Goal: Task Accomplishment & Management: Manage account settings

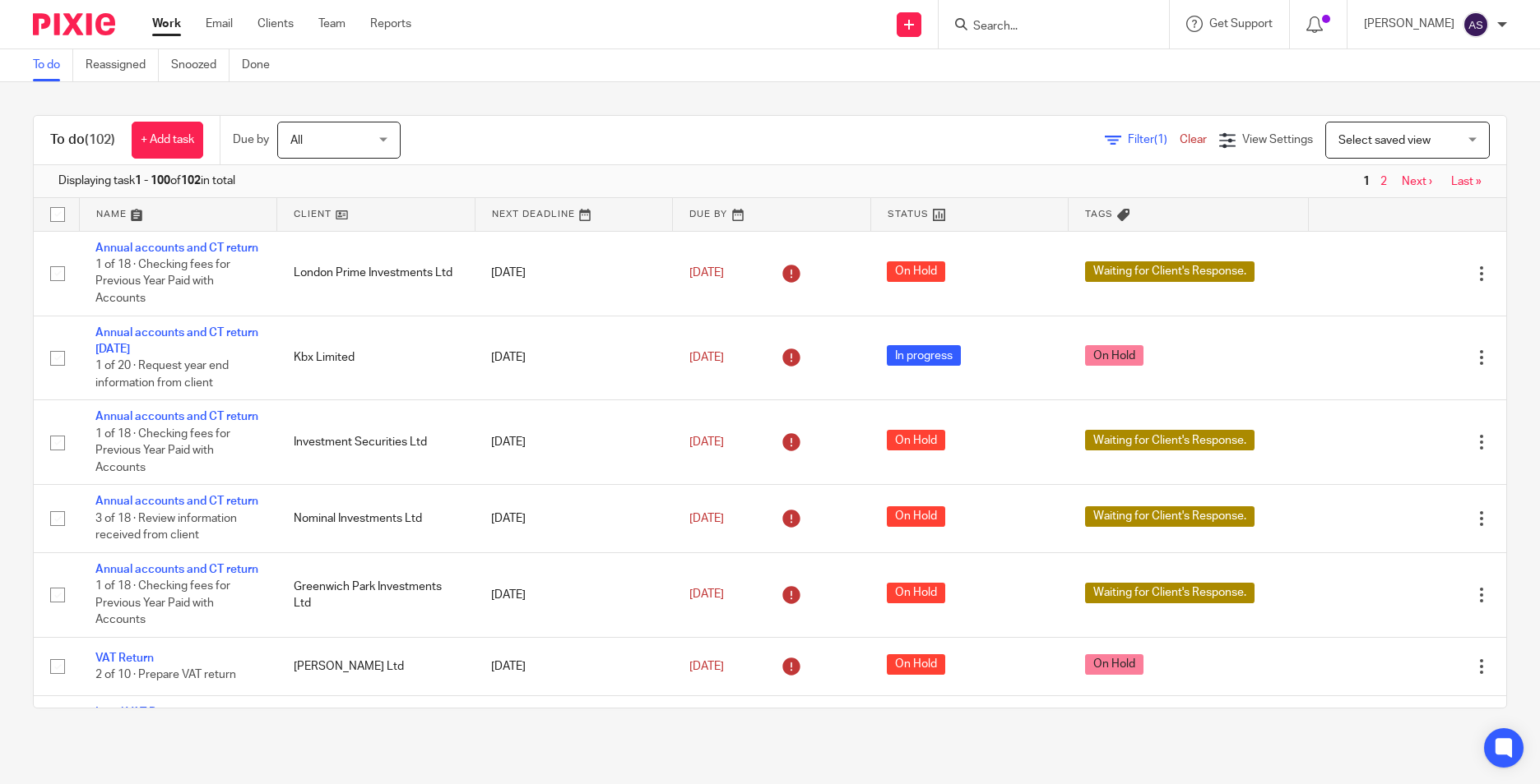
click at [1033, 20] on input "Search" at bounding box center [1044, 27] width 148 height 15
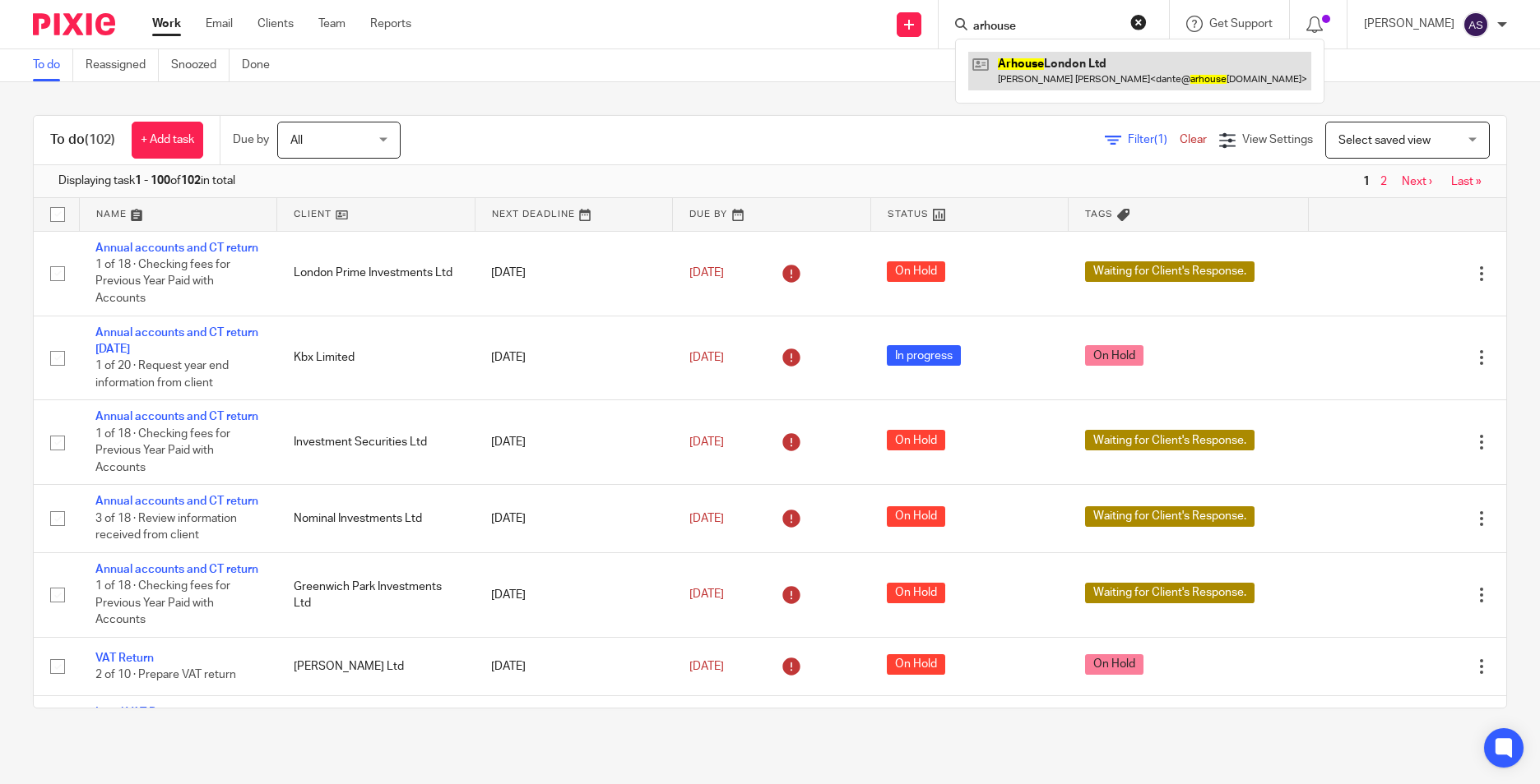
type input "arhouse"
click at [1061, 80] on link at bounding box center [1139, 70] width 343 height 38
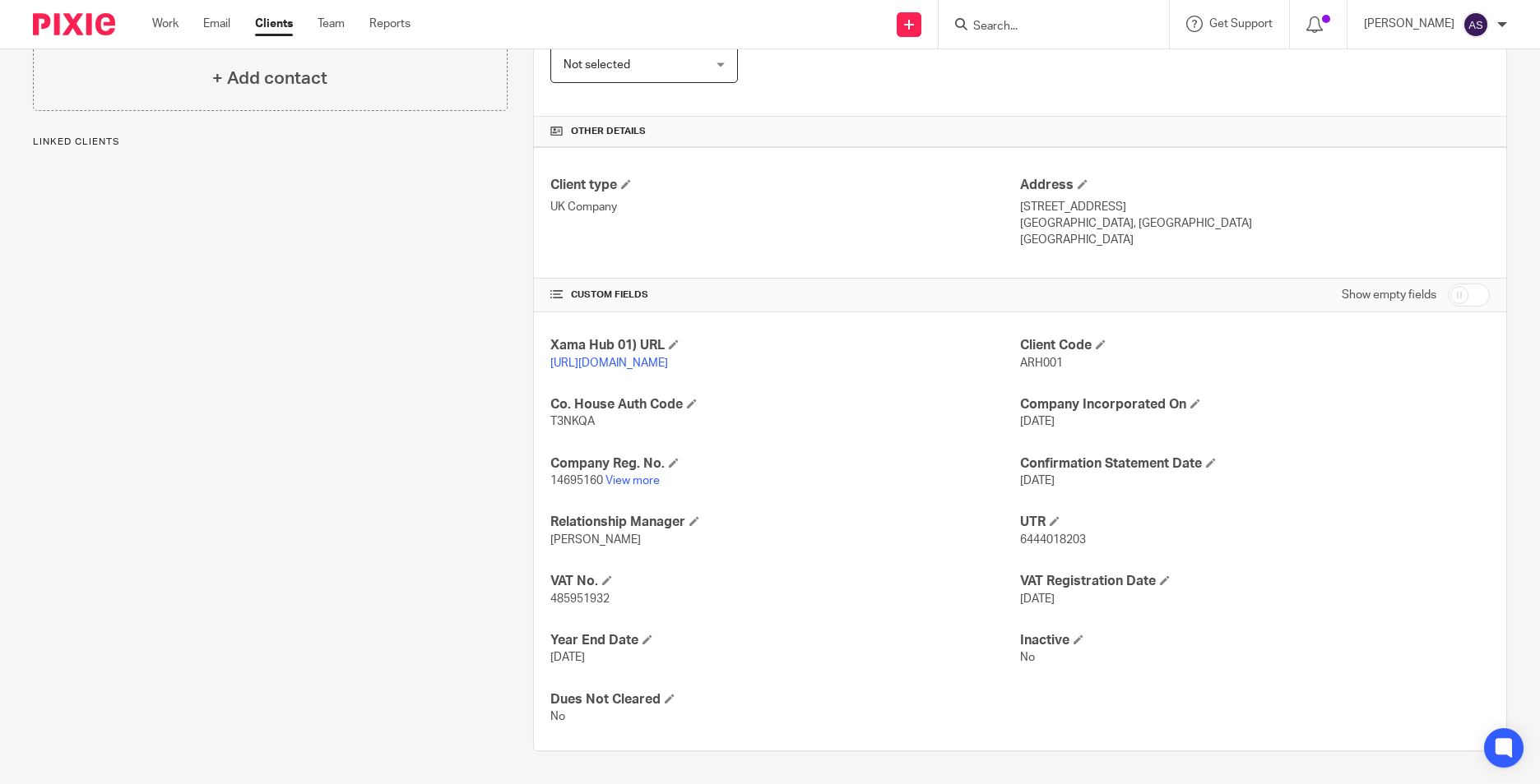
scroll to position [336, 0]
click at [1032, 541] on span "6444018203" at bounding box center [1053, 540] width 66 height 12
click at [575, 598] on span "485951932" at bounding box center [579, 599] width 59 height 12
copy span "485951932"
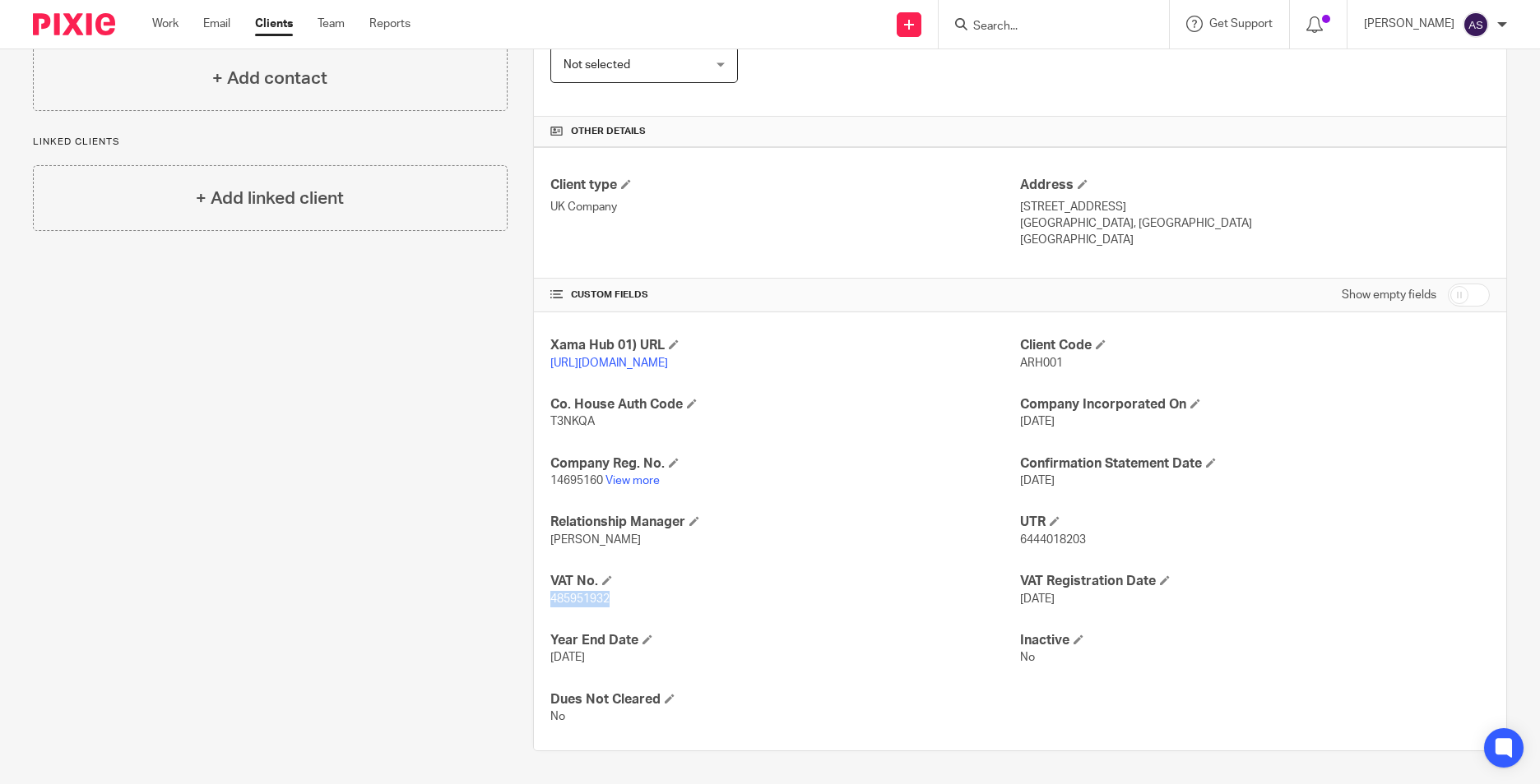
click at [92, 18] on img at bounding box center [74, 24] width 82 height 22
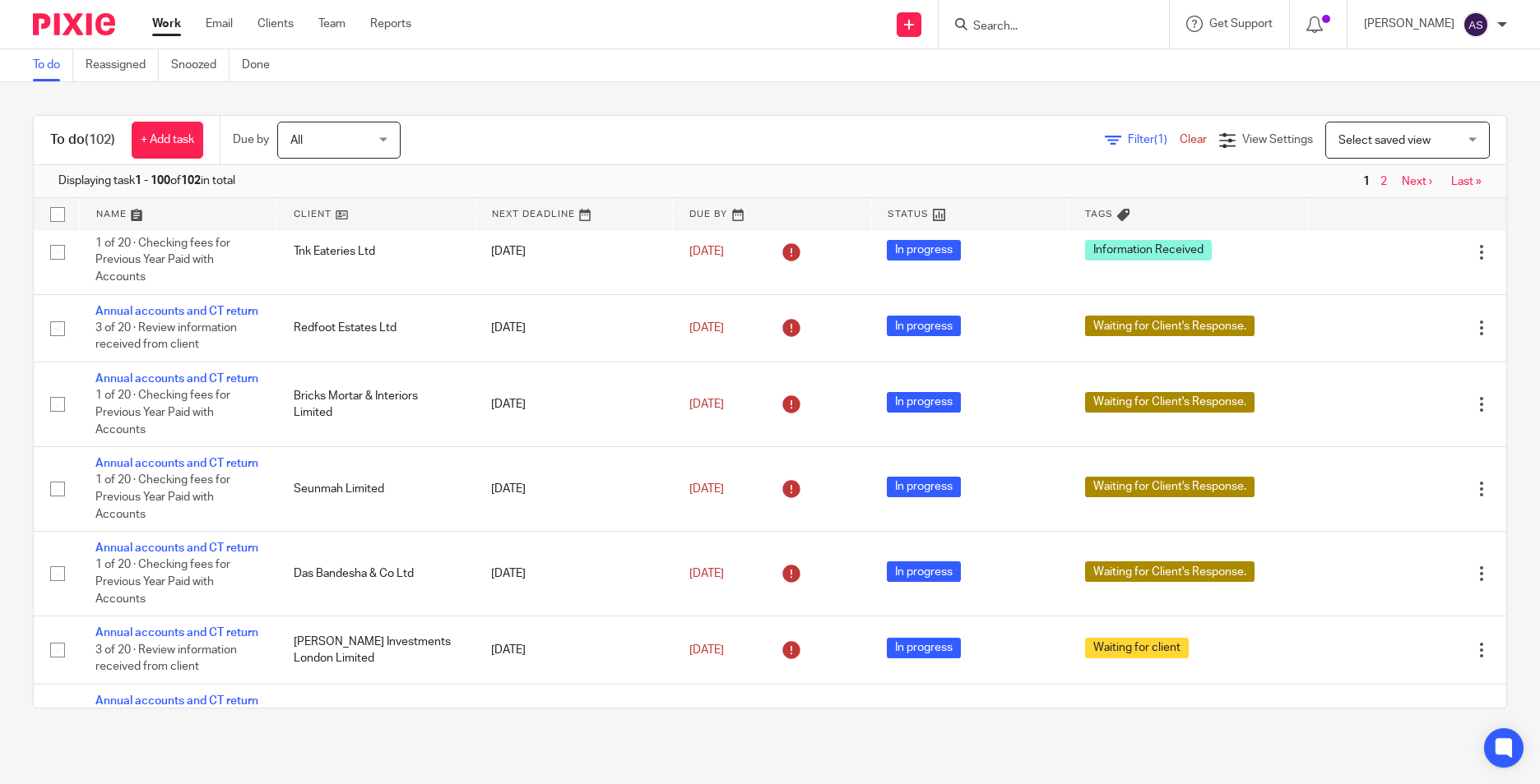
scroll to position [1809, 0]
drag, startPoint x: 1093, startPoint y: 24, endPoint x: 1046, endPoint y: 28, distance: 47.2
click at [1092, 24] on input "Search" at bounding box center [1044, 27] width 148 height 15
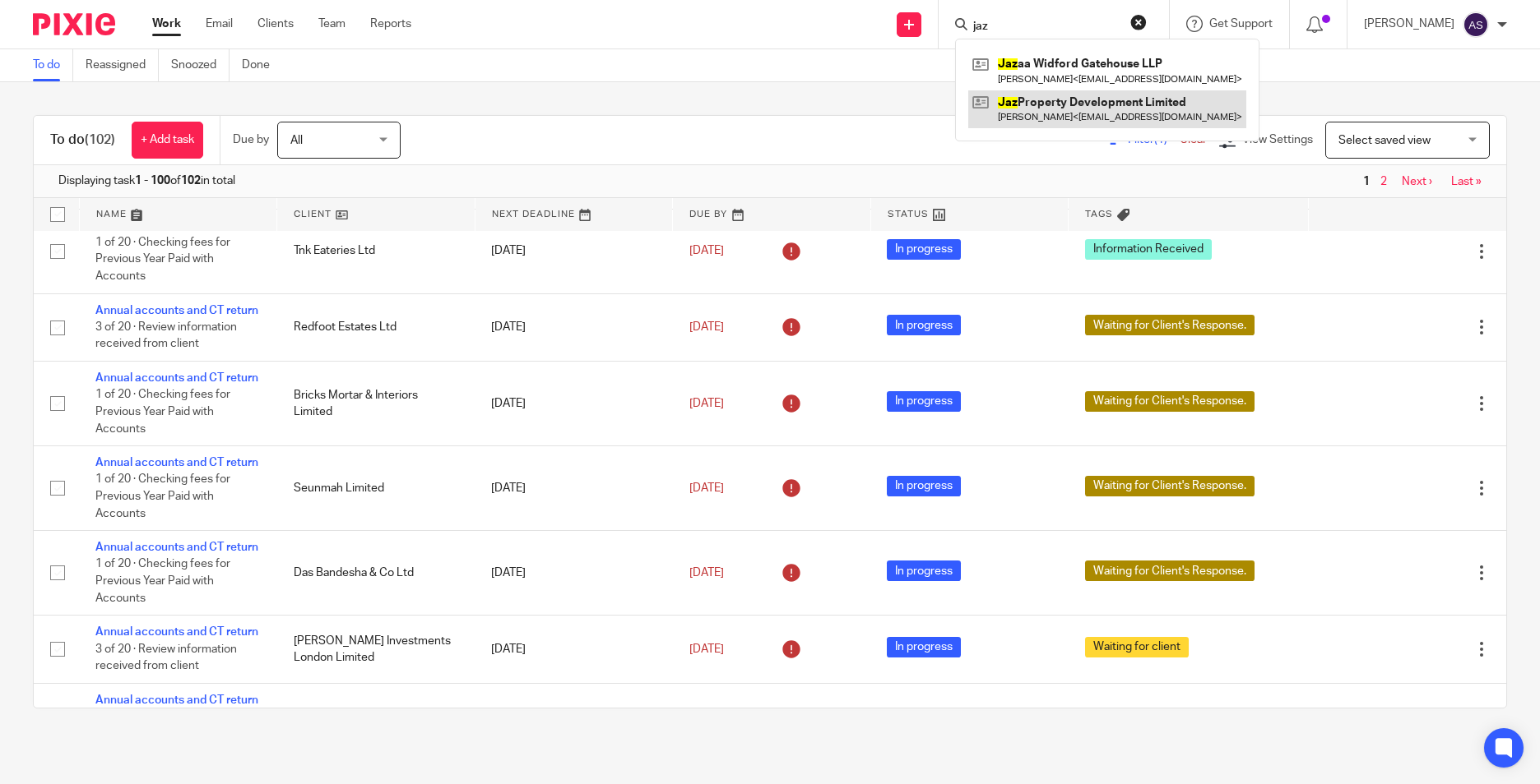
type input "jaz"
click at [1049, 104] on link at bounding box center [1107, 108] width 278 height 38
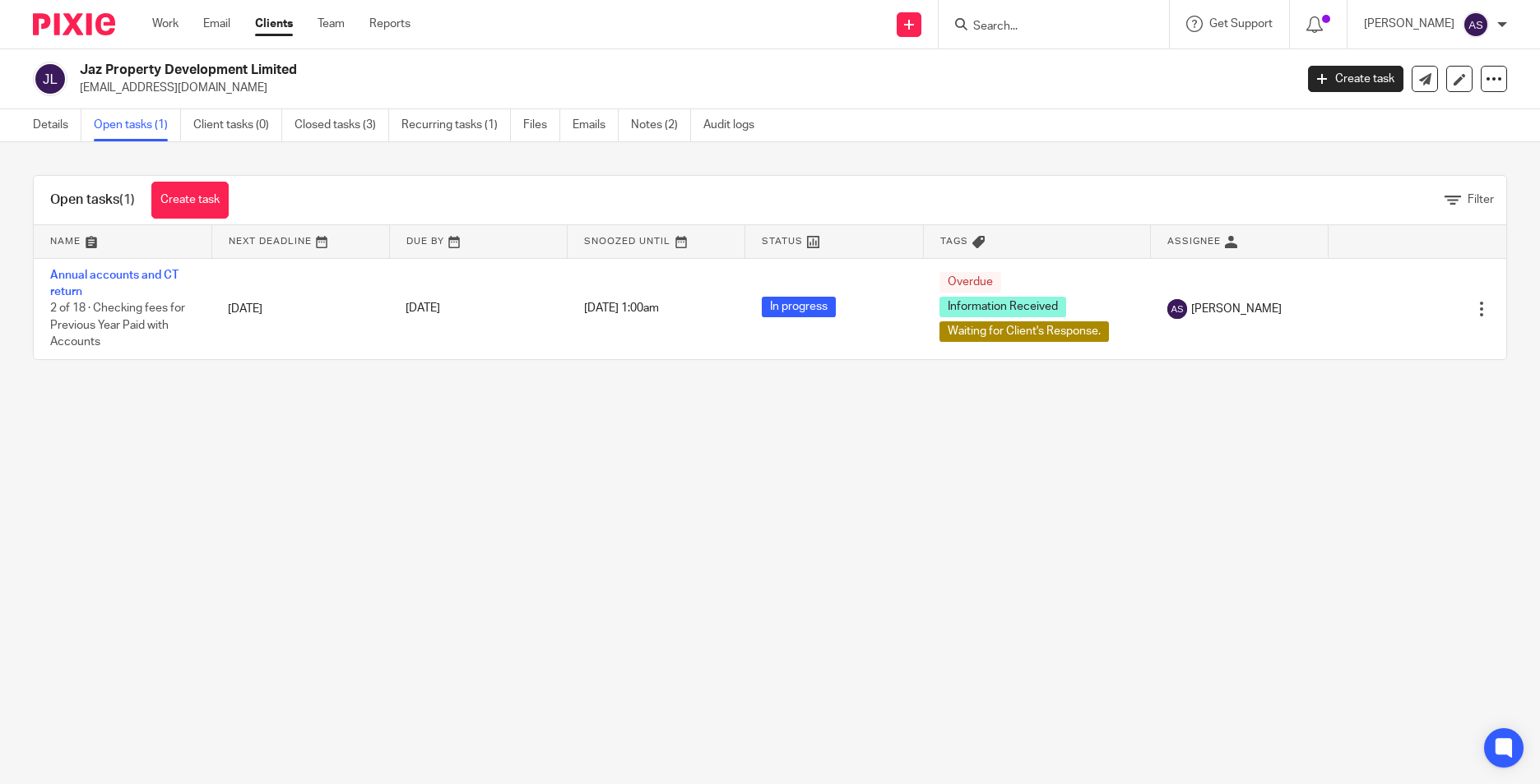
click at [1012, 25] on input "Search" at bounding box center [1044, 27] width 148 height 15
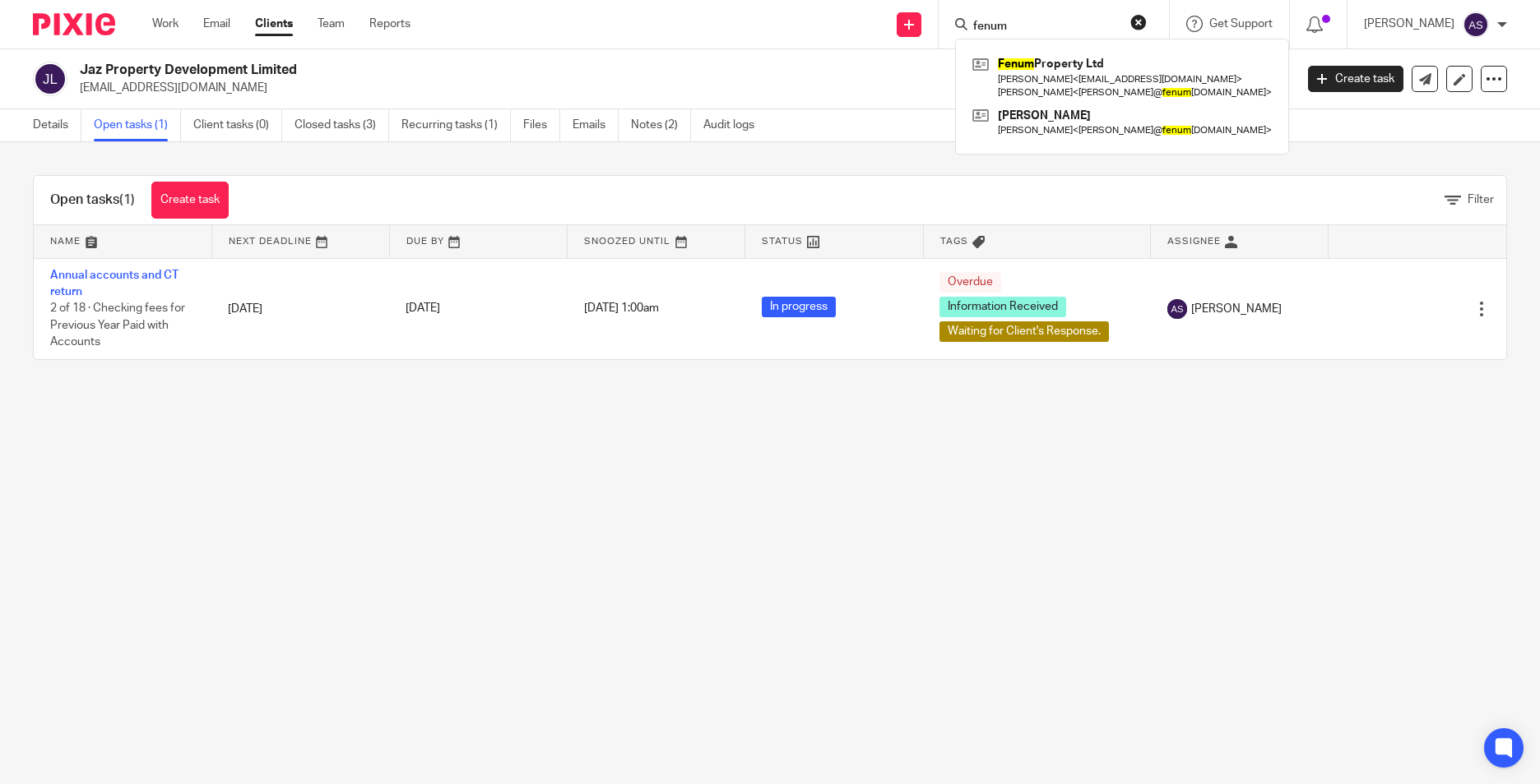
click at [1034, 30] on input "fenum" at bounding box center [1044, 27] width 148 height 15
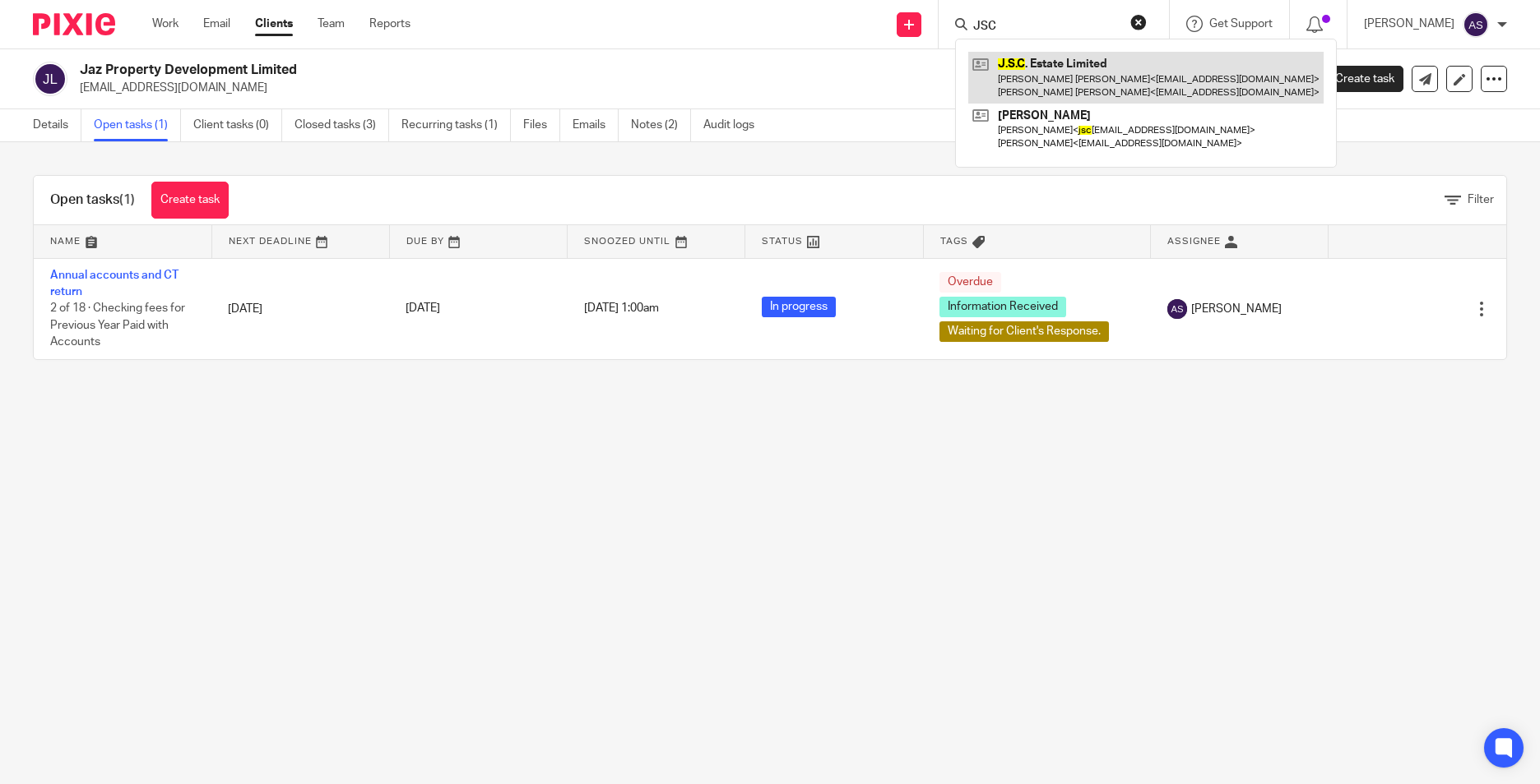
type input "JSC"
click at [1040, 73] on link at bounding box center [1146, 76] width 355 height 51
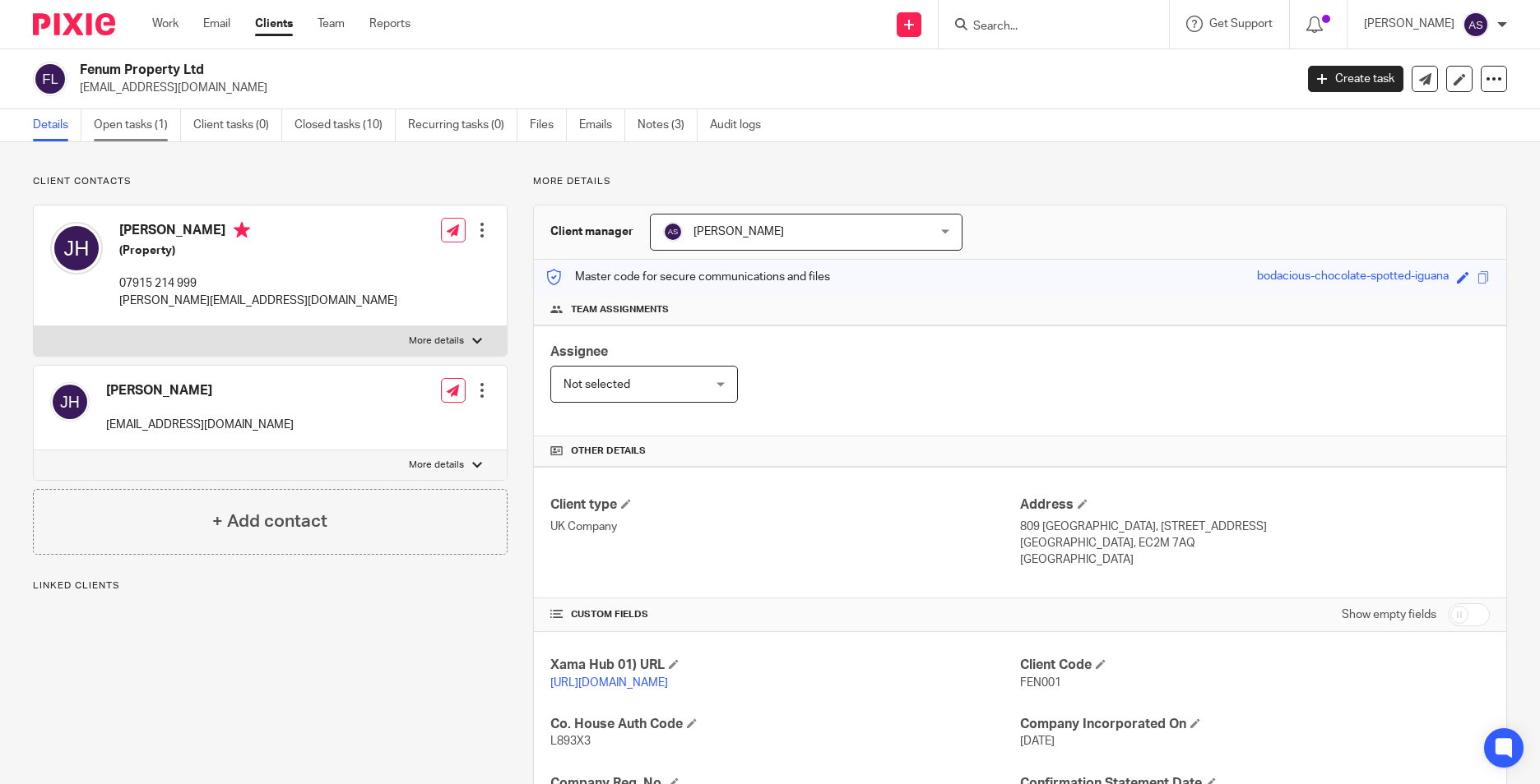
drag, startPoint x: 0, startPoint y: 0, endPoint x: 108, endPoint y: 138, distance: 175.2
click at [108, 138] on link "Open tasks (1)" at bounding box center [137, 125] width 87 height 32
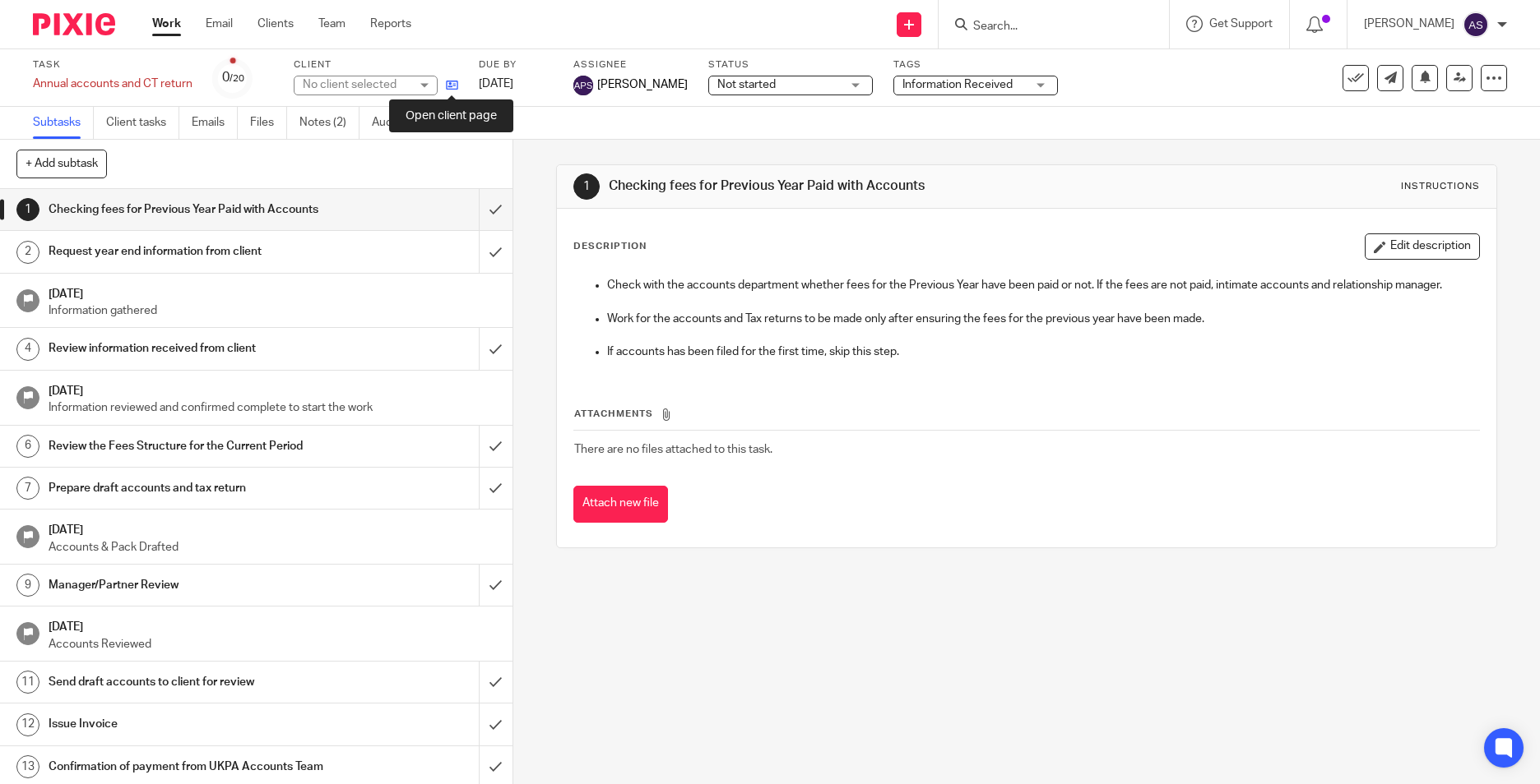
click at [458, 85] on icon at bounding box center [451, 85] width 12 height 12
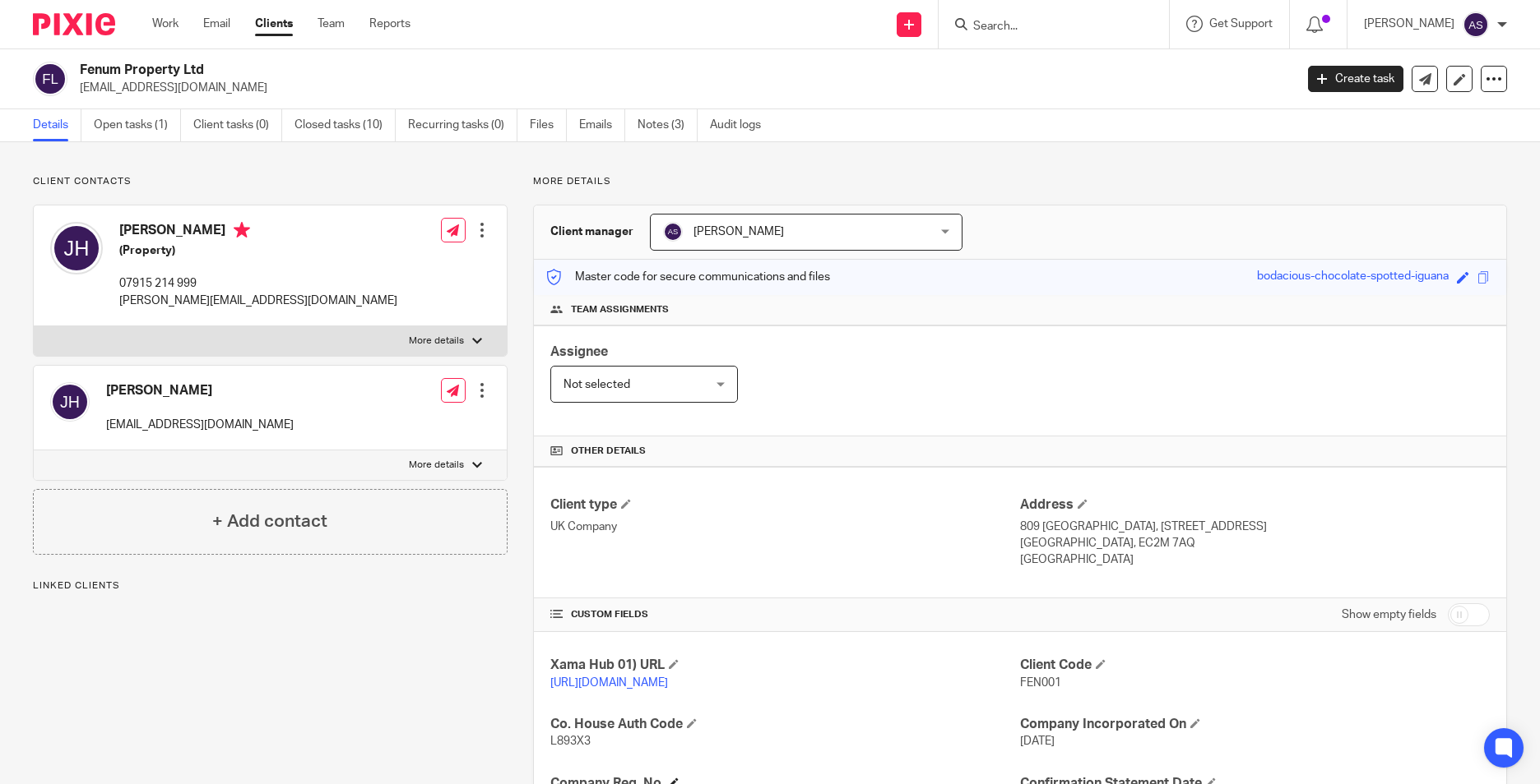
scroll to position [246, 0]
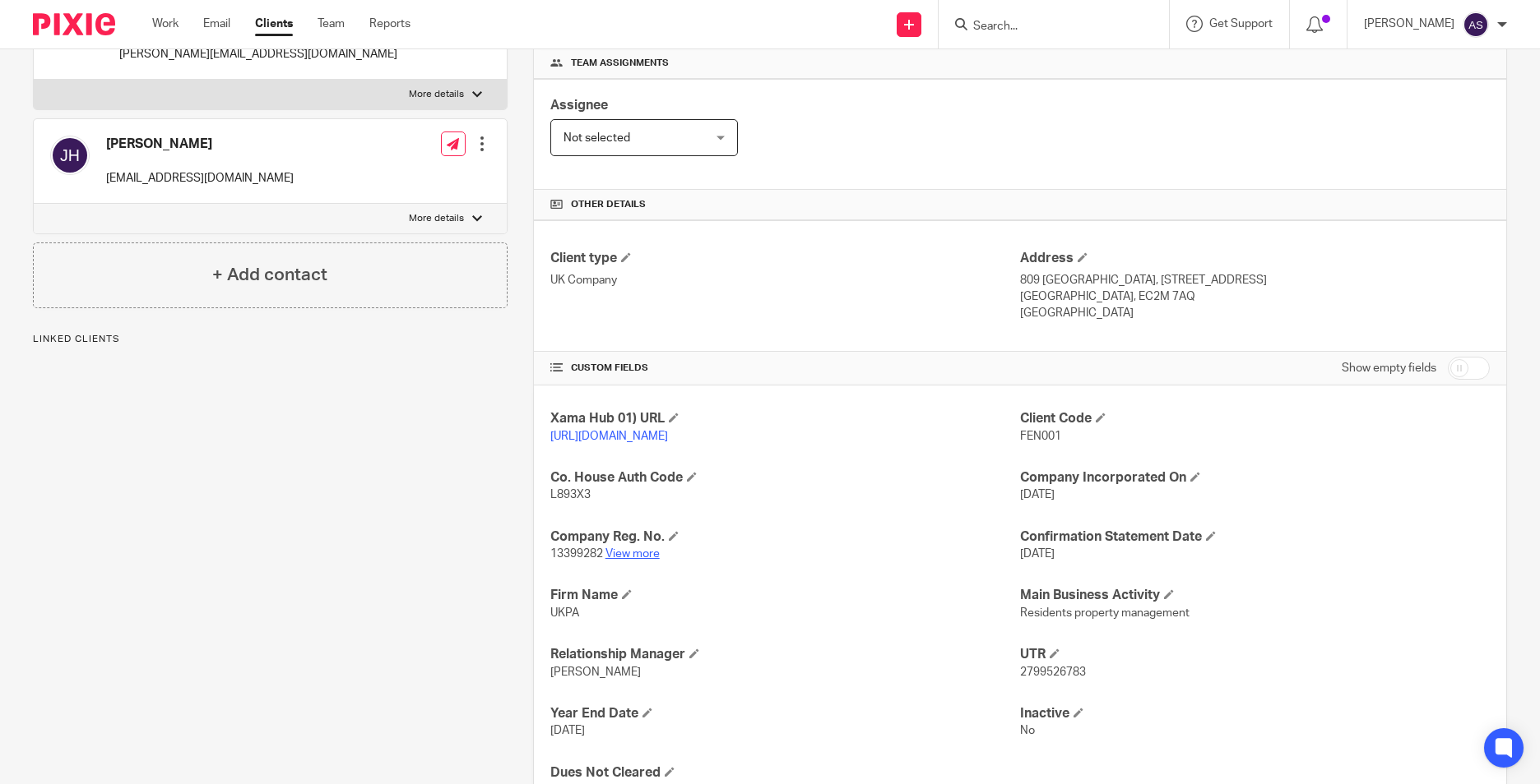
click at [629, 560] on link "View more" at bounding box center [632, 554] width 54 height 12
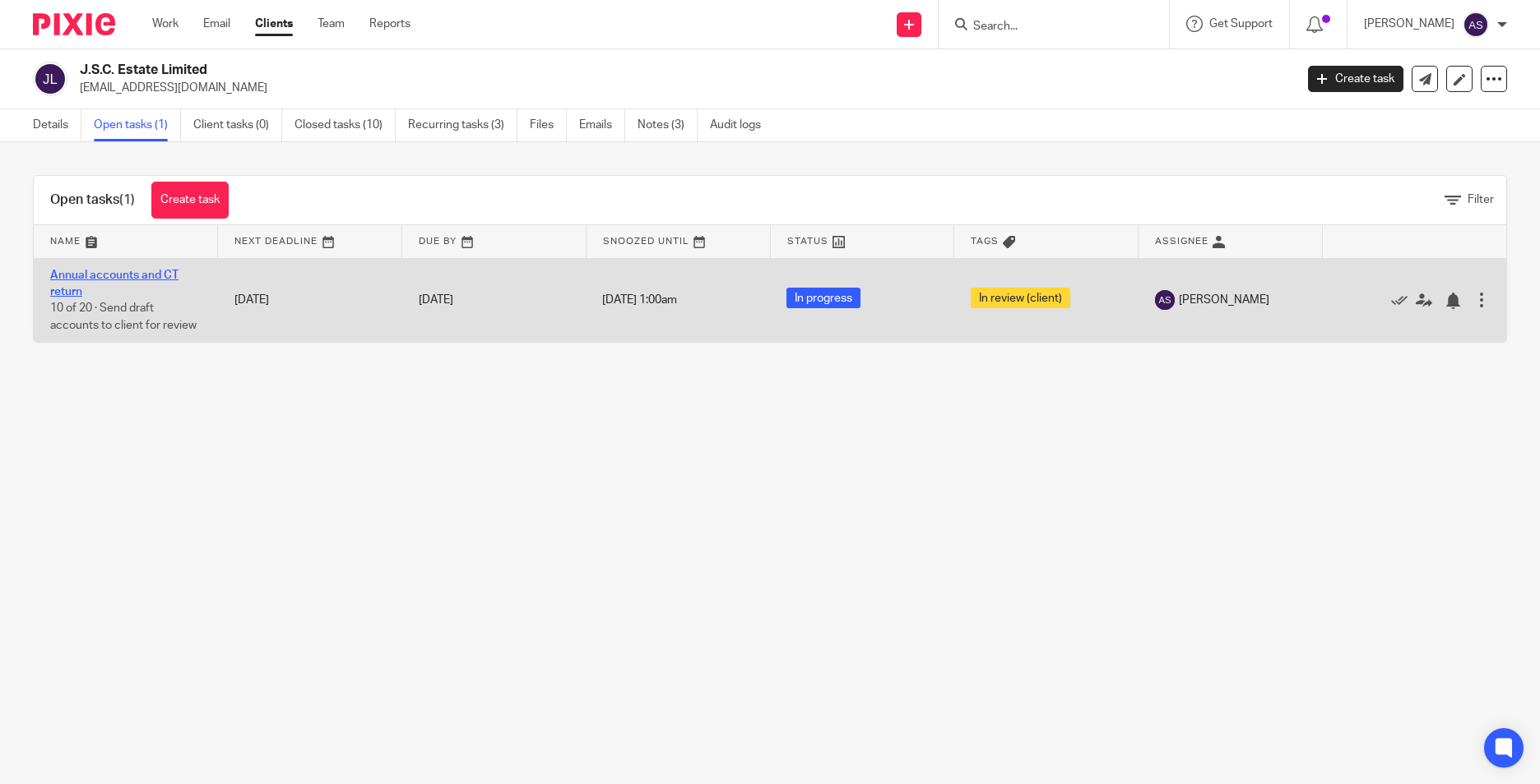
click at [56, 274] on link "Annual accounts and CT return" at bounding box center [115, 283] width 129 height 28
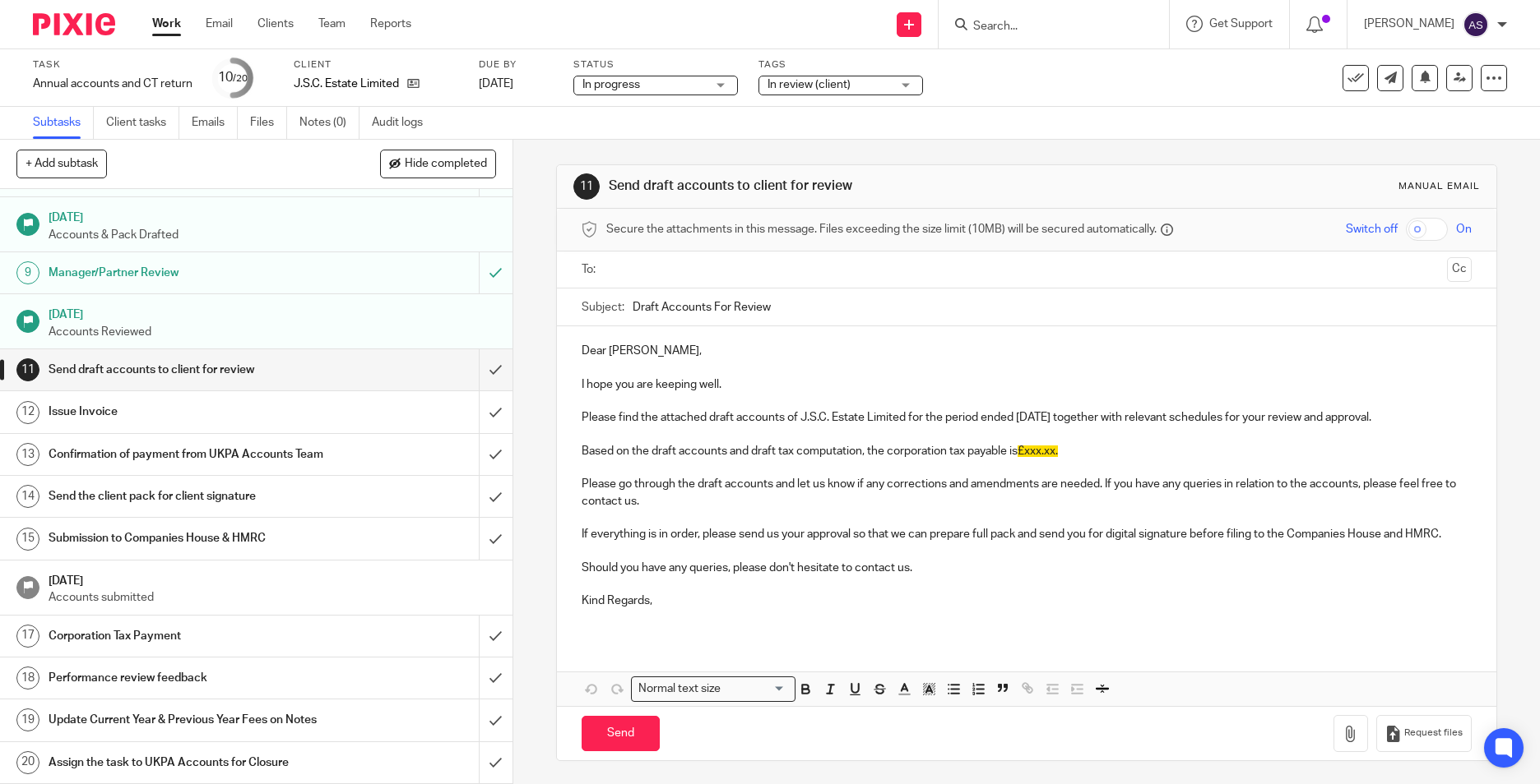
scroll to position [362, 0]
click at [480, 349] on input "submit" at bounding box center [256, 369] width 512 height 41
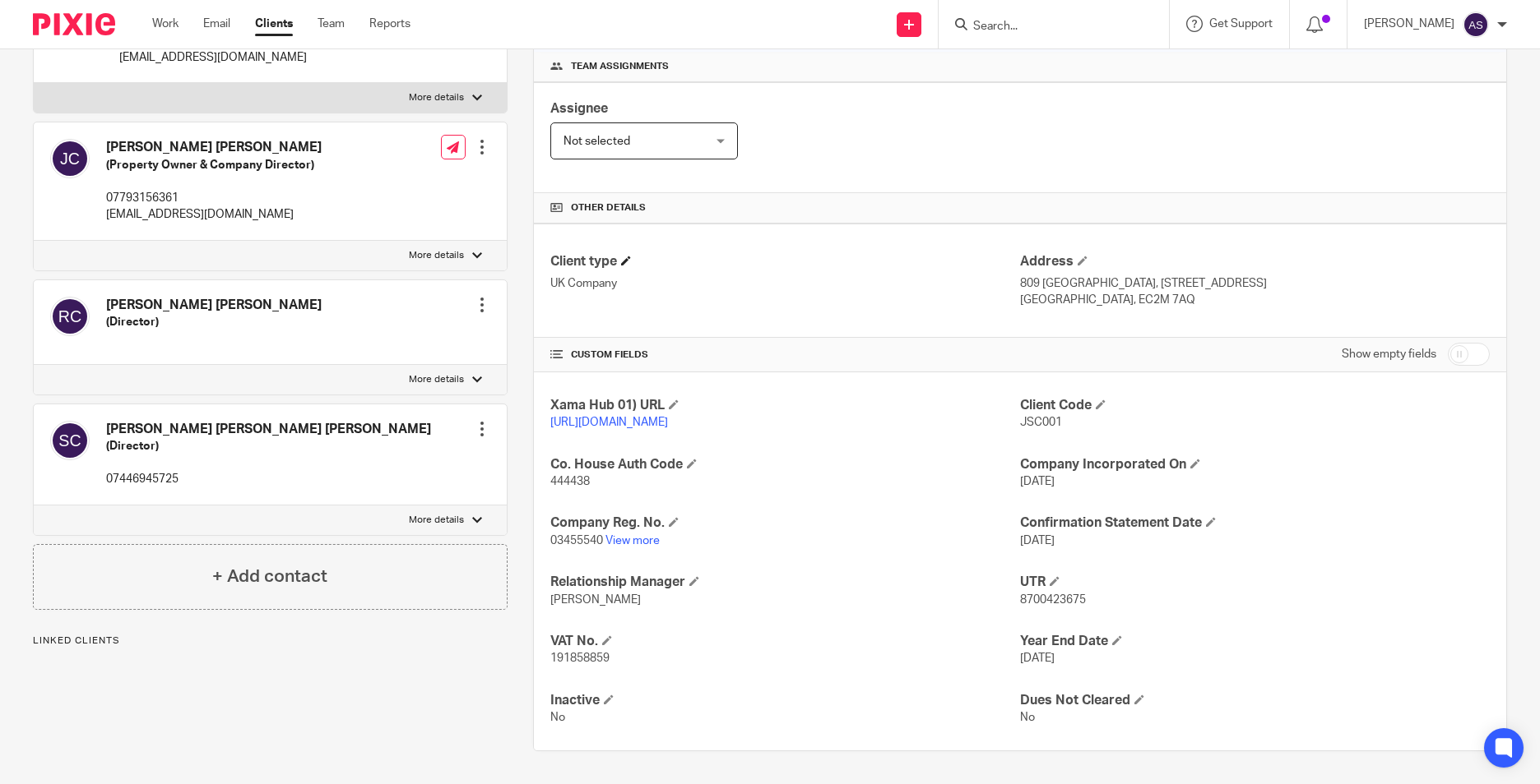
scroll to position [246, 0]
click at [1010, 158] on div "Assignee Not selected Not selected Not selected Aarshika Awale Aayush Niraula A…" at bounding box center [1020, 137] width 972 height 111
click at [853, 207] on h4 "Other details" at bounding box center [1020, 208] width 940 height 13
click at [1044, 606] on span "8700423675" at bounding box center [1053, 600] width 66 height 12
click at [1045, 606] on span "8700423675" at bounding box center [1053, 600] width 66 height 12
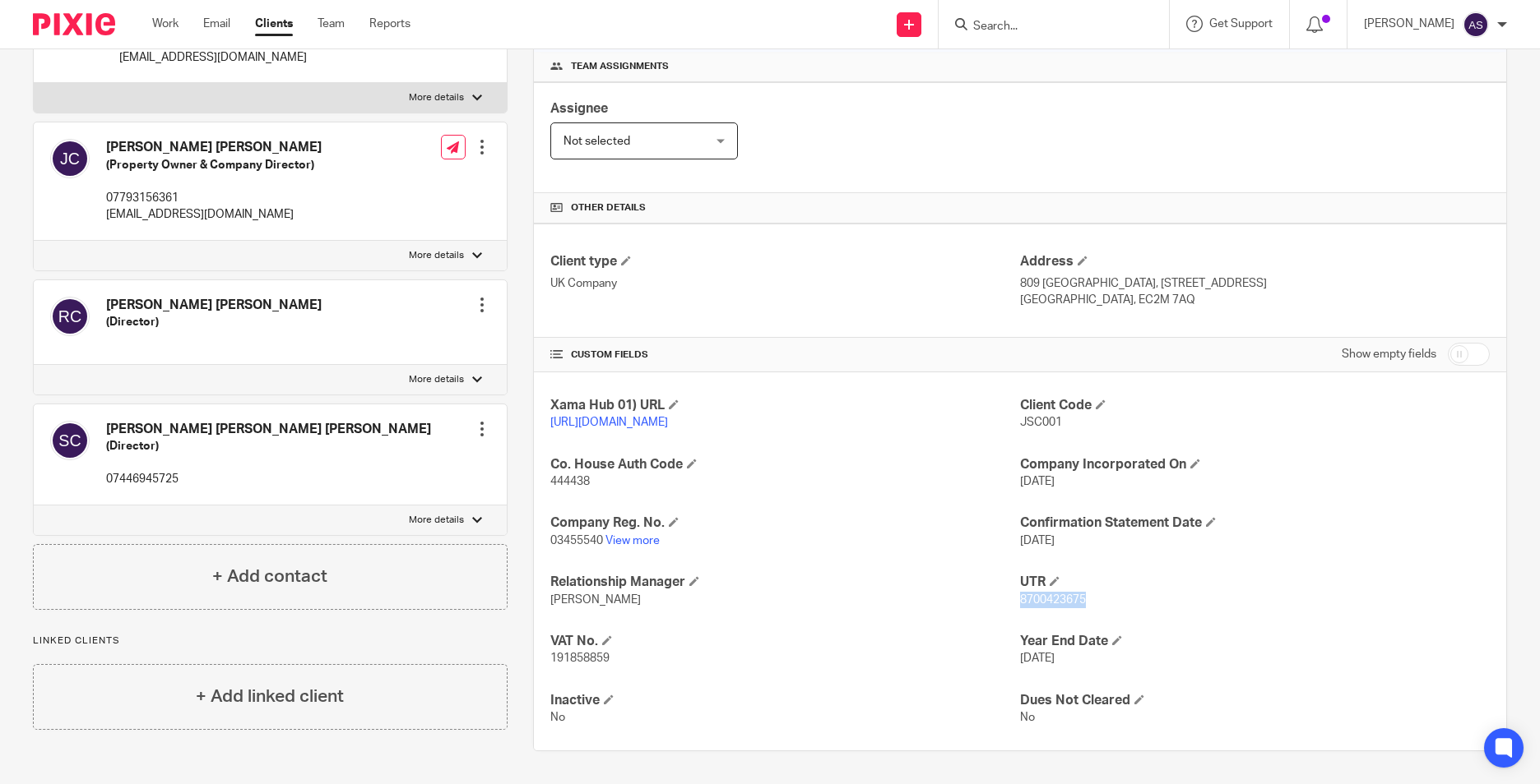
copy span "8700423675"
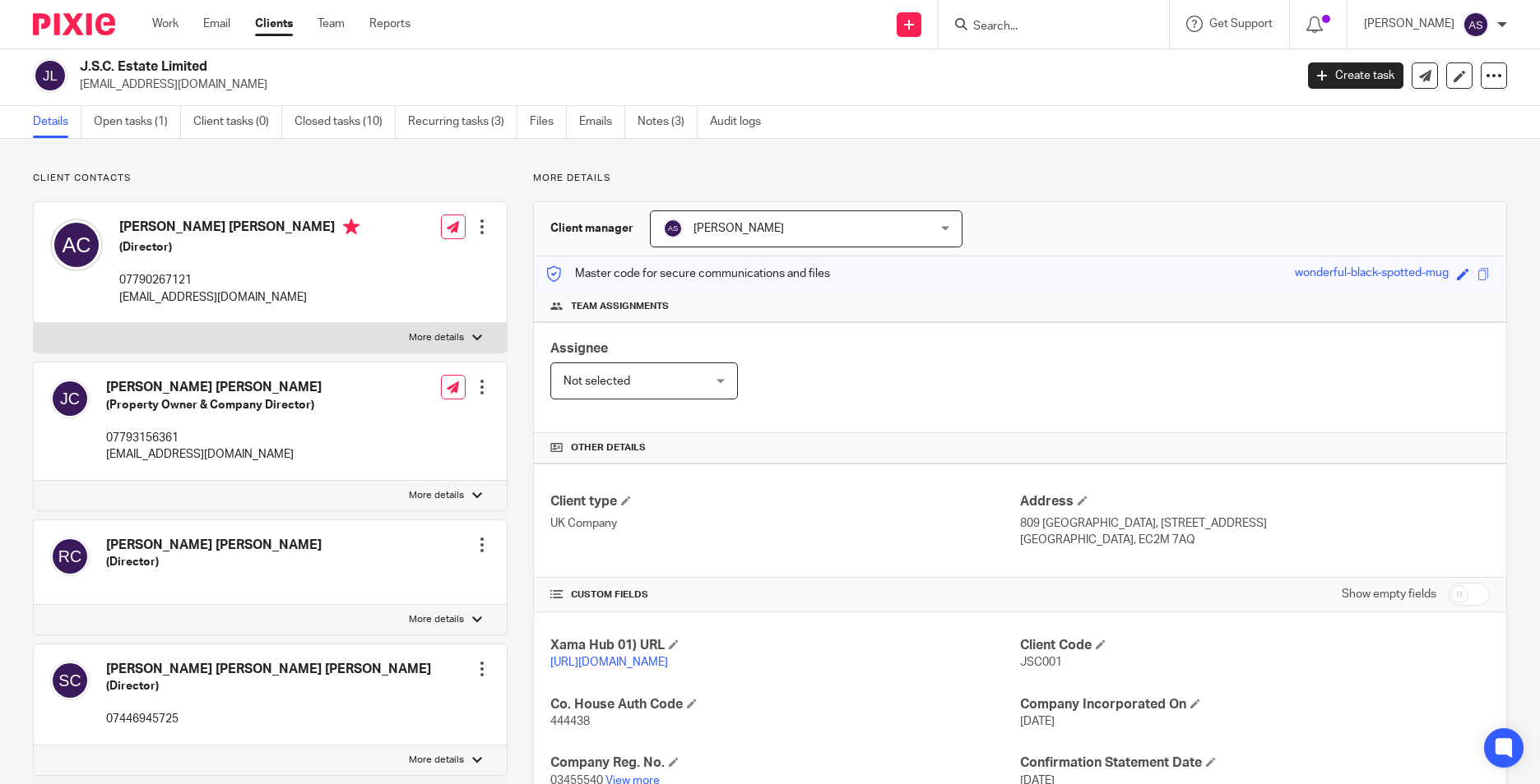
scroll to position [0, 0]
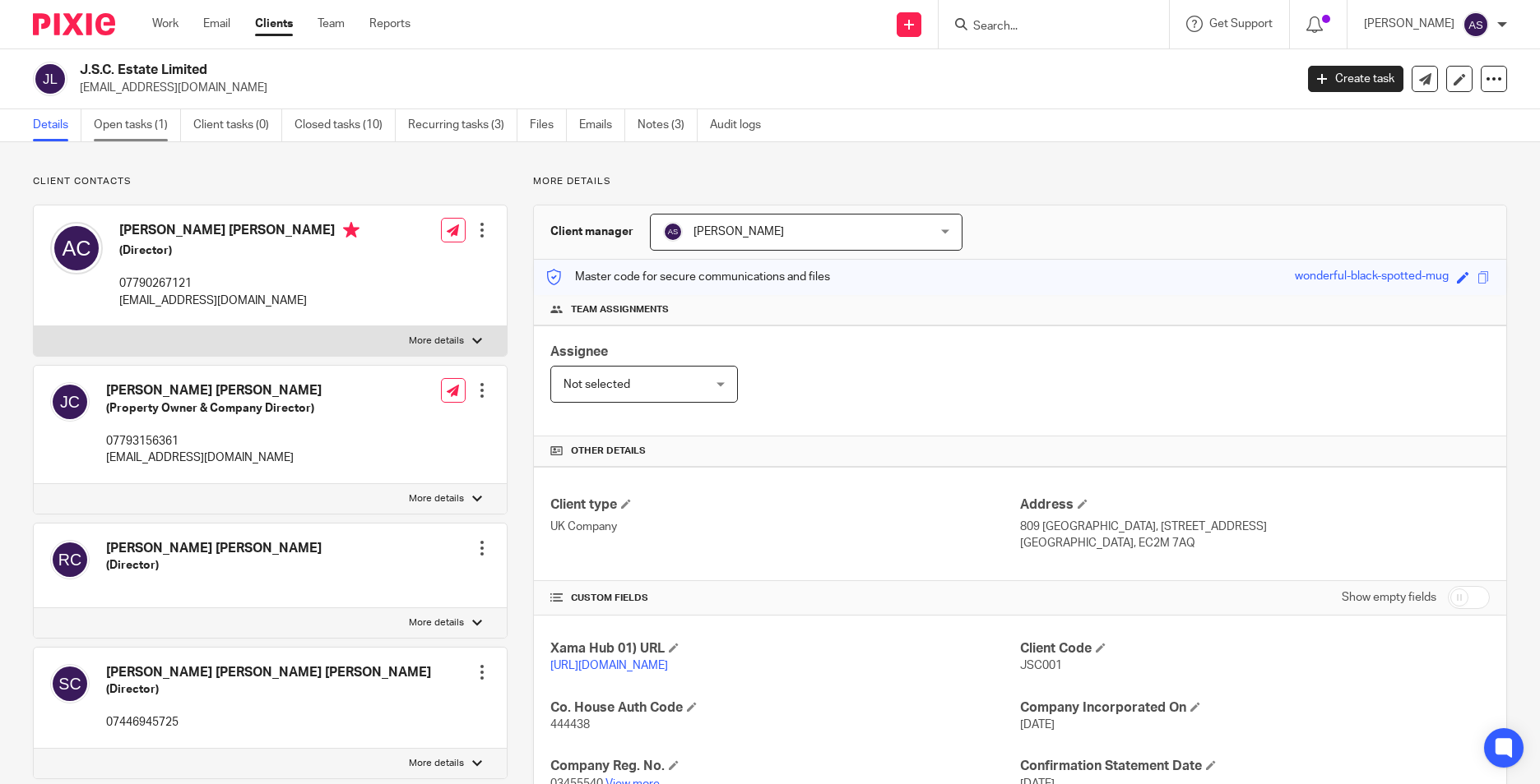
click at [144, 128] on link "Open tasks (1)" at bounding box center [137, 125] width 87 height 32
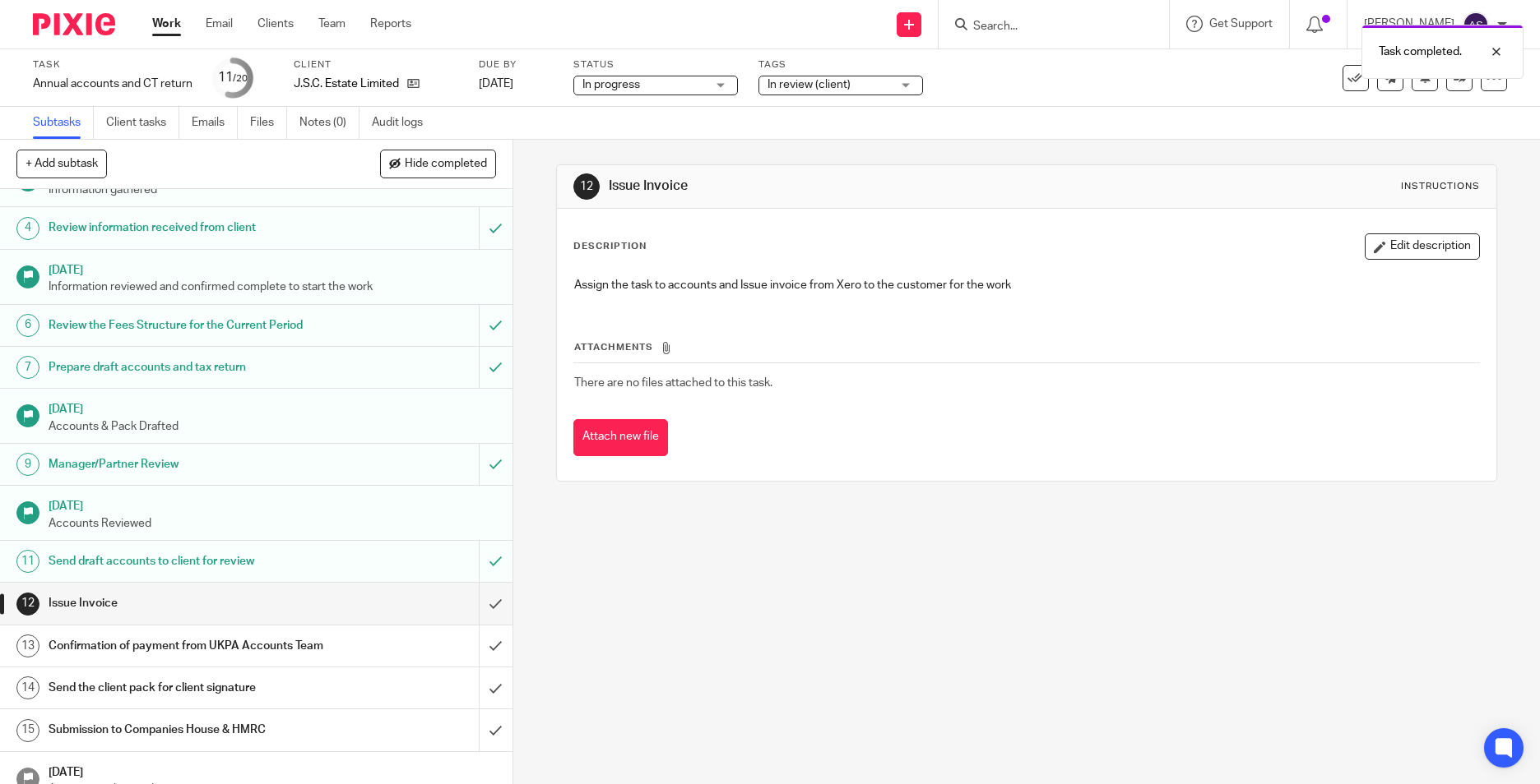
scroll to position [362, 0]
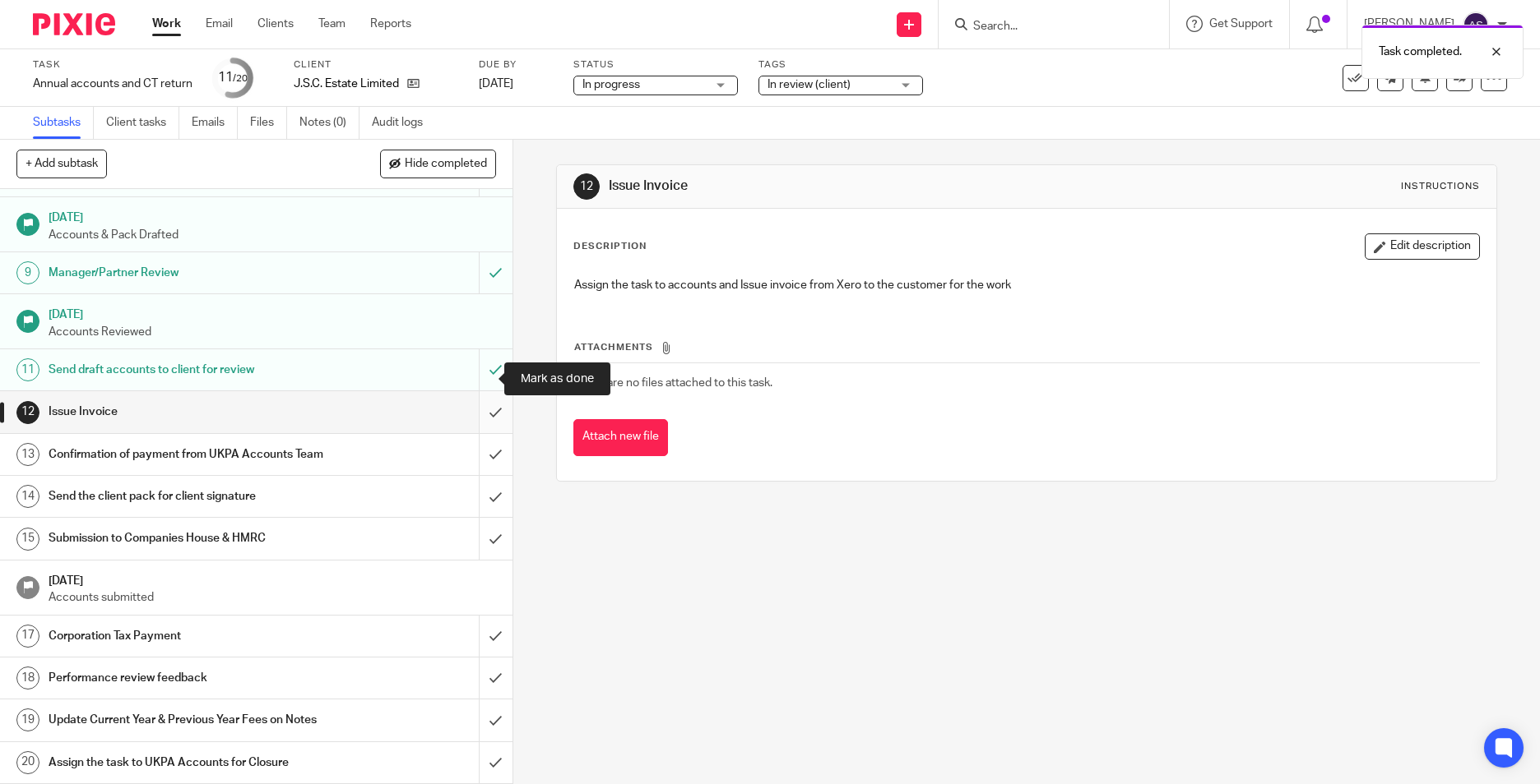
click at [473, 392] on input "submit" at bounding box center [256, 412] width 512 height 41
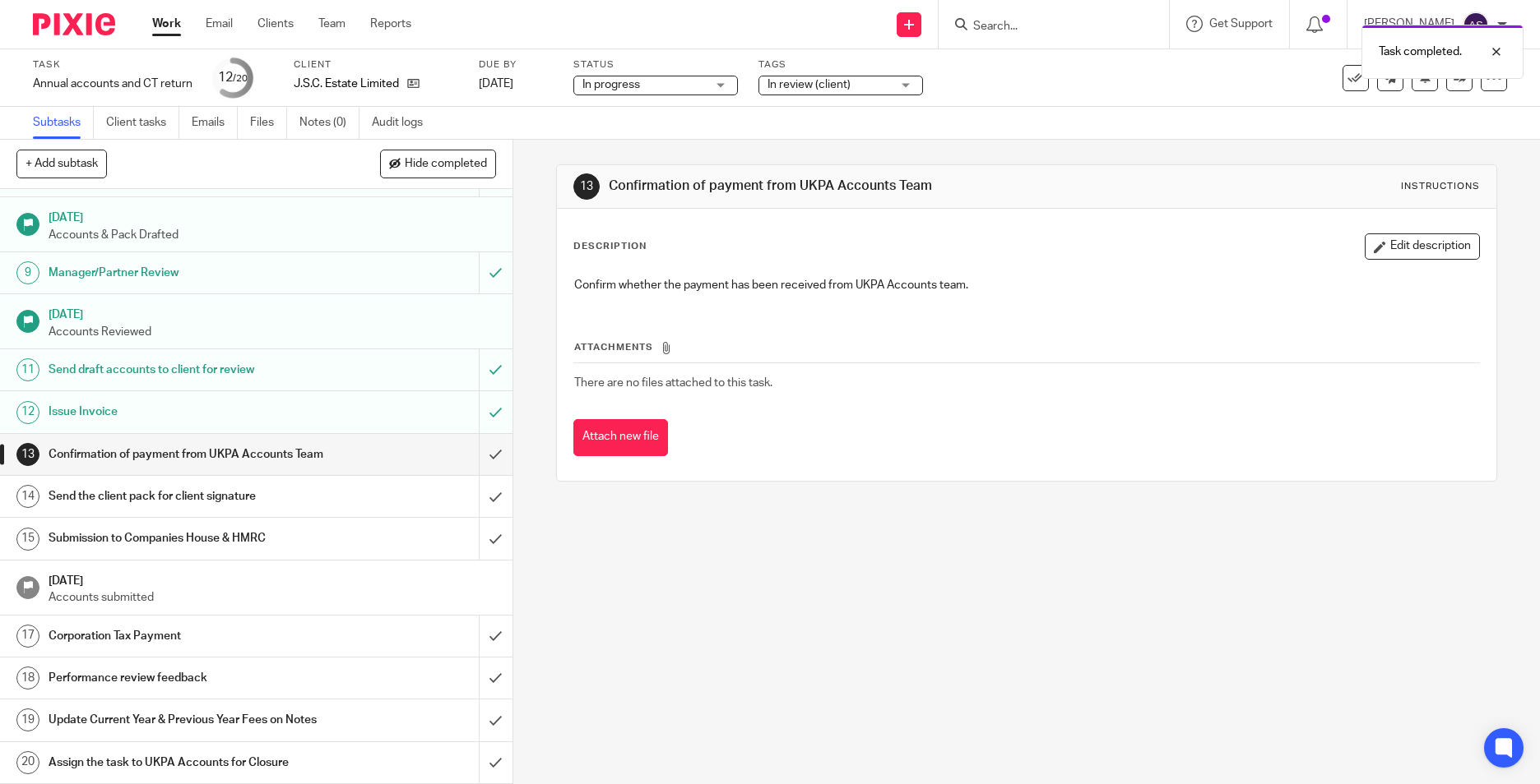
scroll to position [362, 0]
click at [470, 434] on input "submit" at bounding box center [256, 454] width 512 height 41
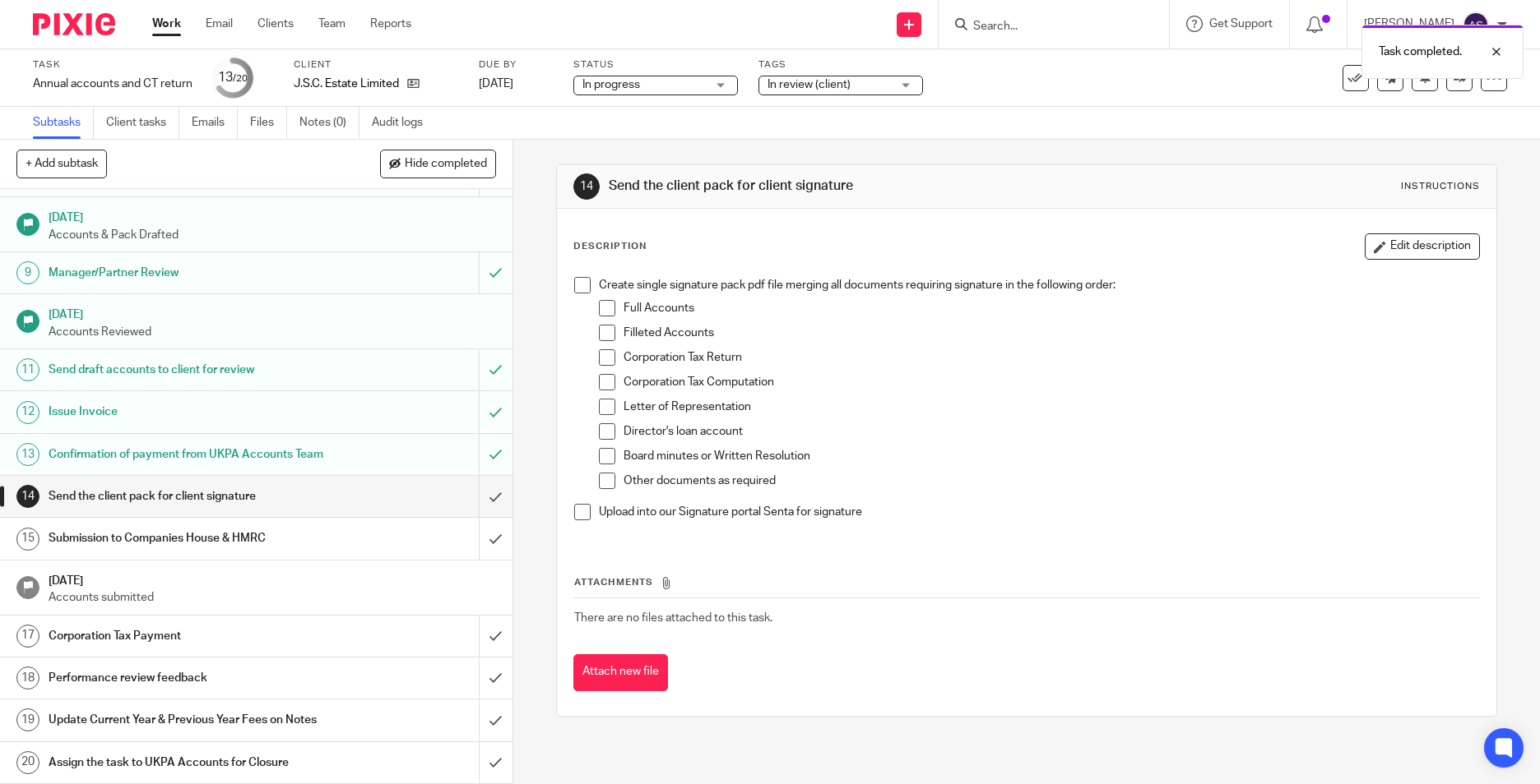
scroll to position [362, 0]
click at [473, 485] on input "submit" at bounding box center [256, 496] width 512 height 41
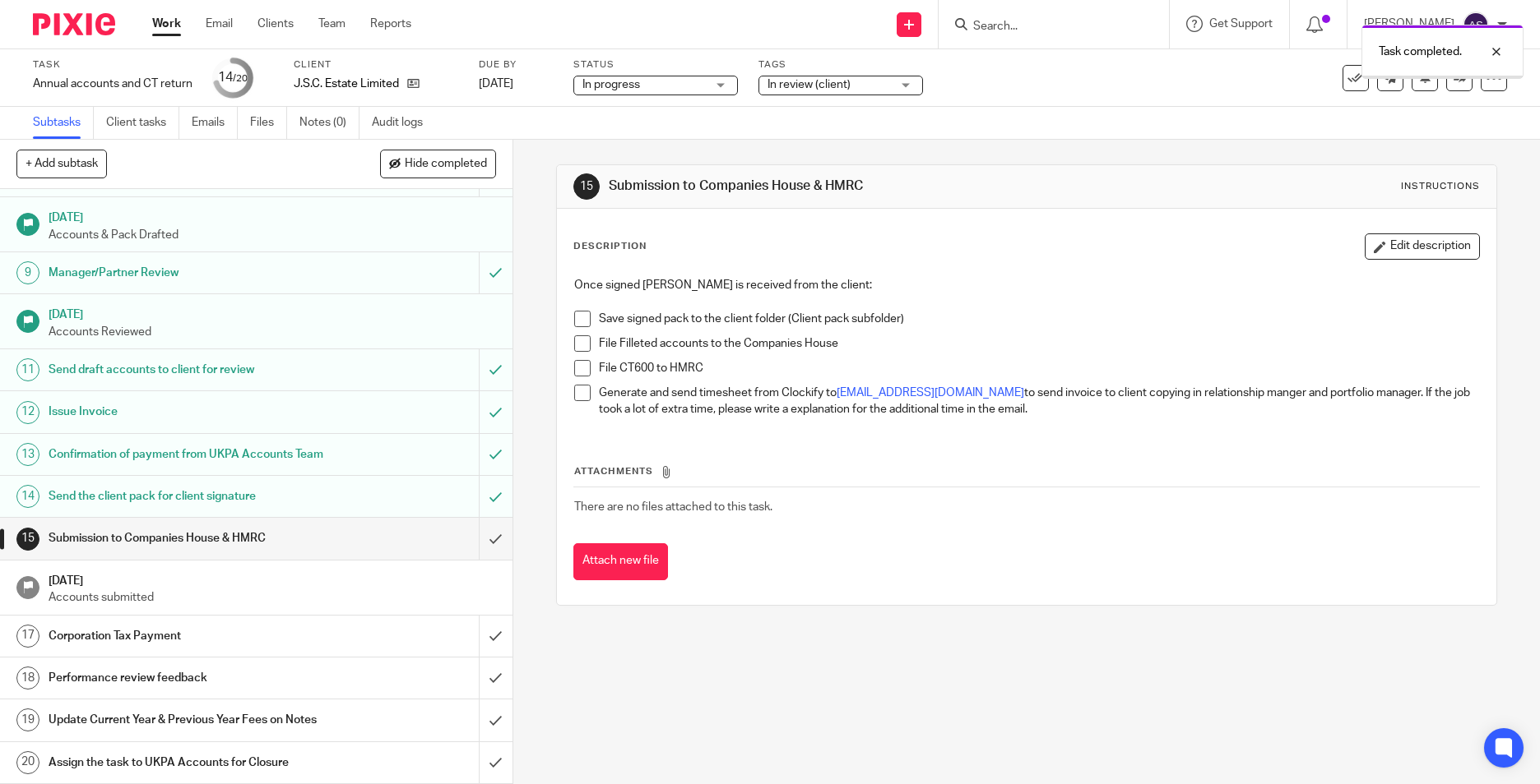
scroll to position [362, 0]
click at [466, 526] on input "submit" at bounding box center [256, 539] width 512 height 41
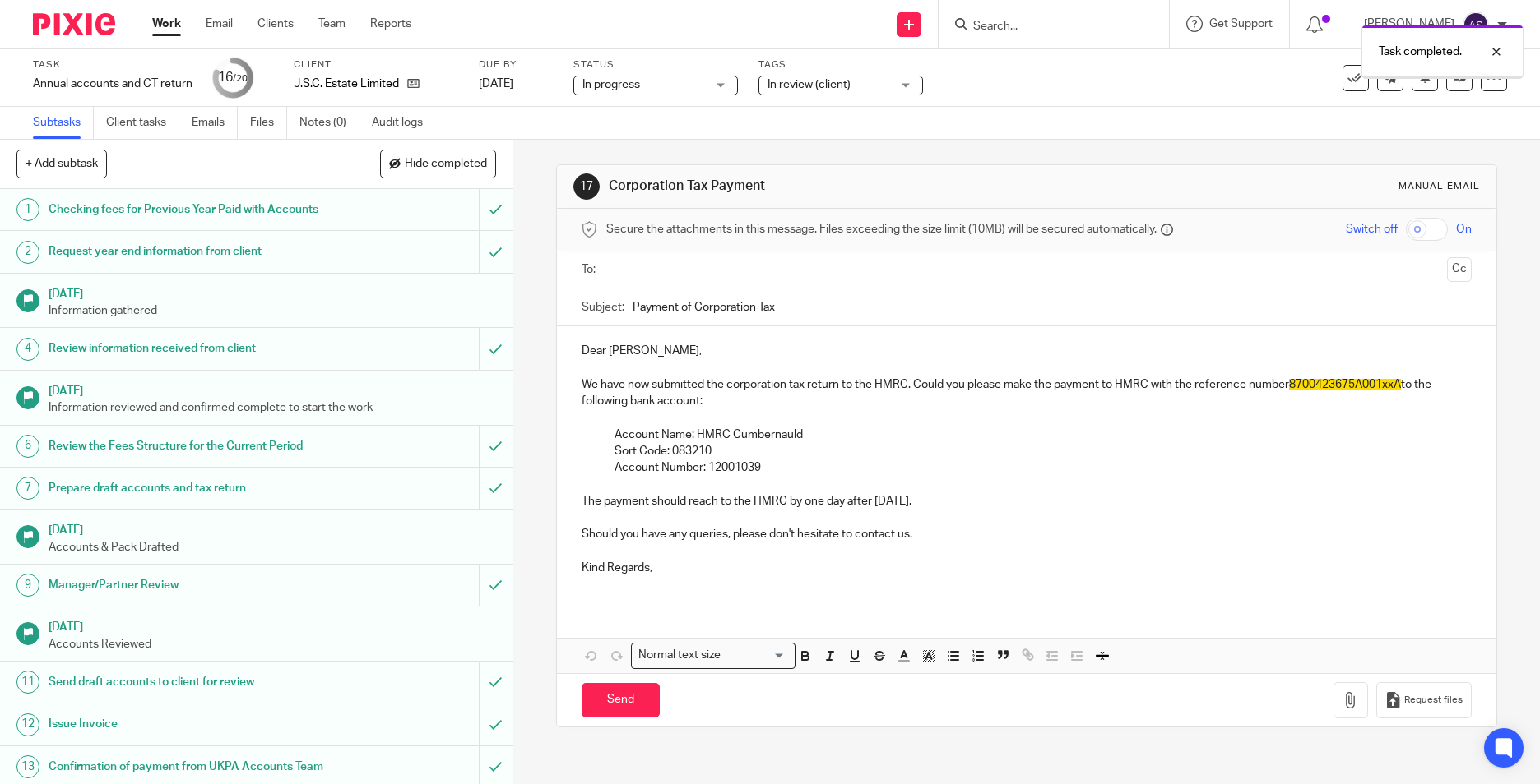
scroll to position [362, 0]
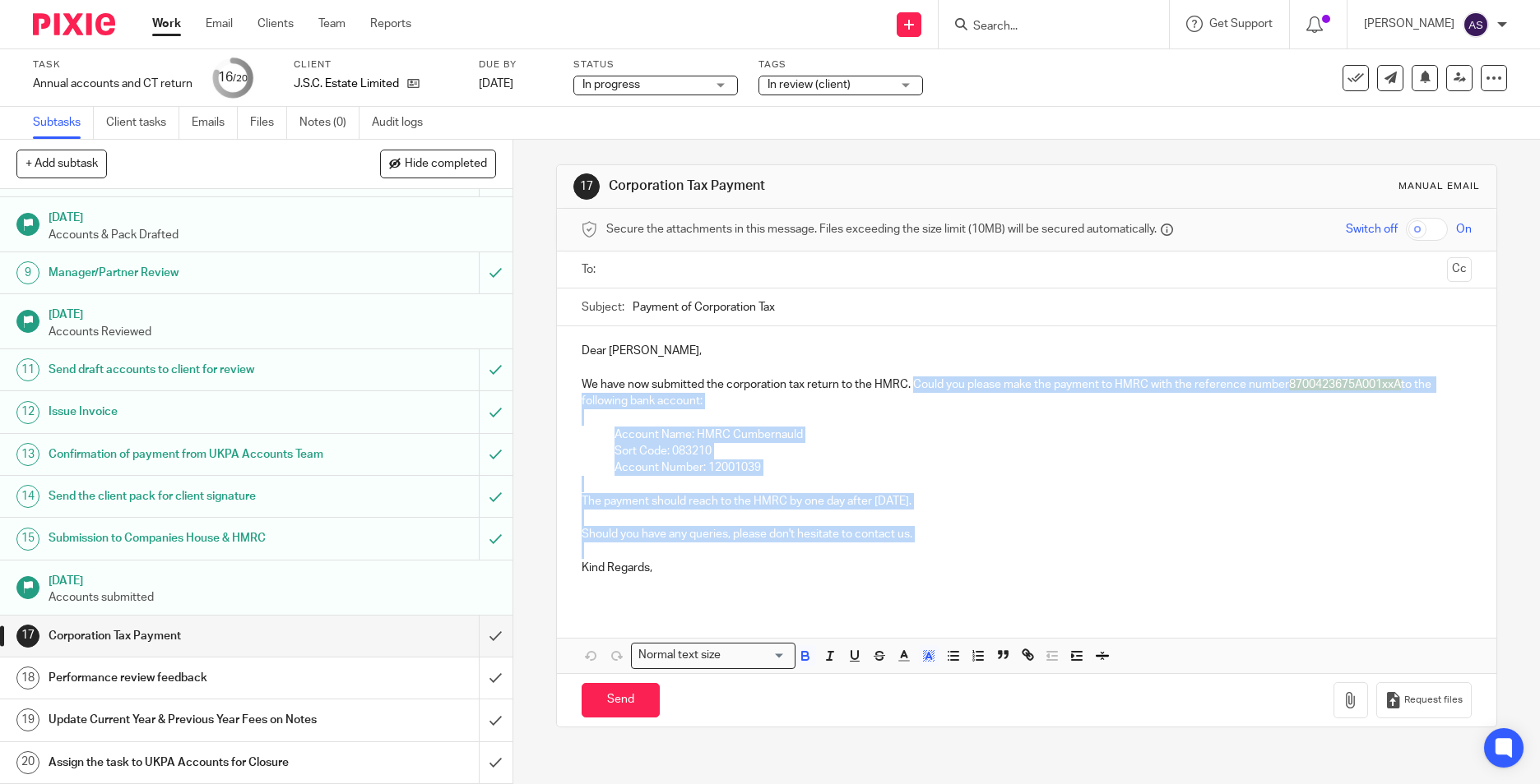
drag, startPoint x: 910, startPoint y: 381, endPoint x: 934, endPoint y: 548, distance: 168.7
click at [934, 548] on div "Dear [PERSON_NAME], We have now submitted the corporation tax return to the HMR…" at bounding box center [1027, 465] width 940 height 278
copy div "Could you please make the payment to HMRC with the reference number 8700423675A…"
drag, startPoint x: 476, startPoint y: 619, endPoint x: 476, endPoint y: 611, distance: 8.0
click at [476, 619] on input "submit" at bounding box center [256, 636] width 512 height 41
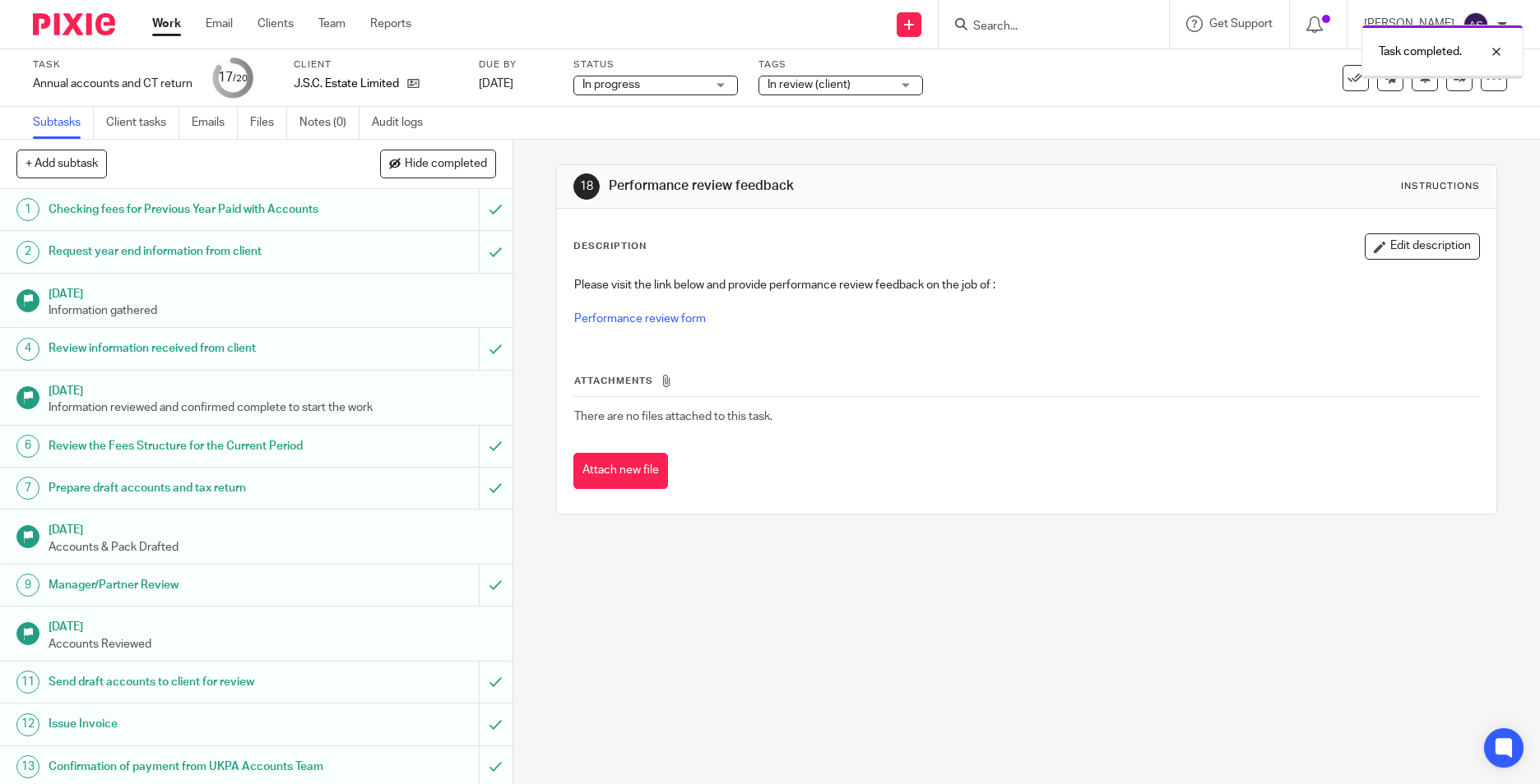
scroll to position [362, 0]
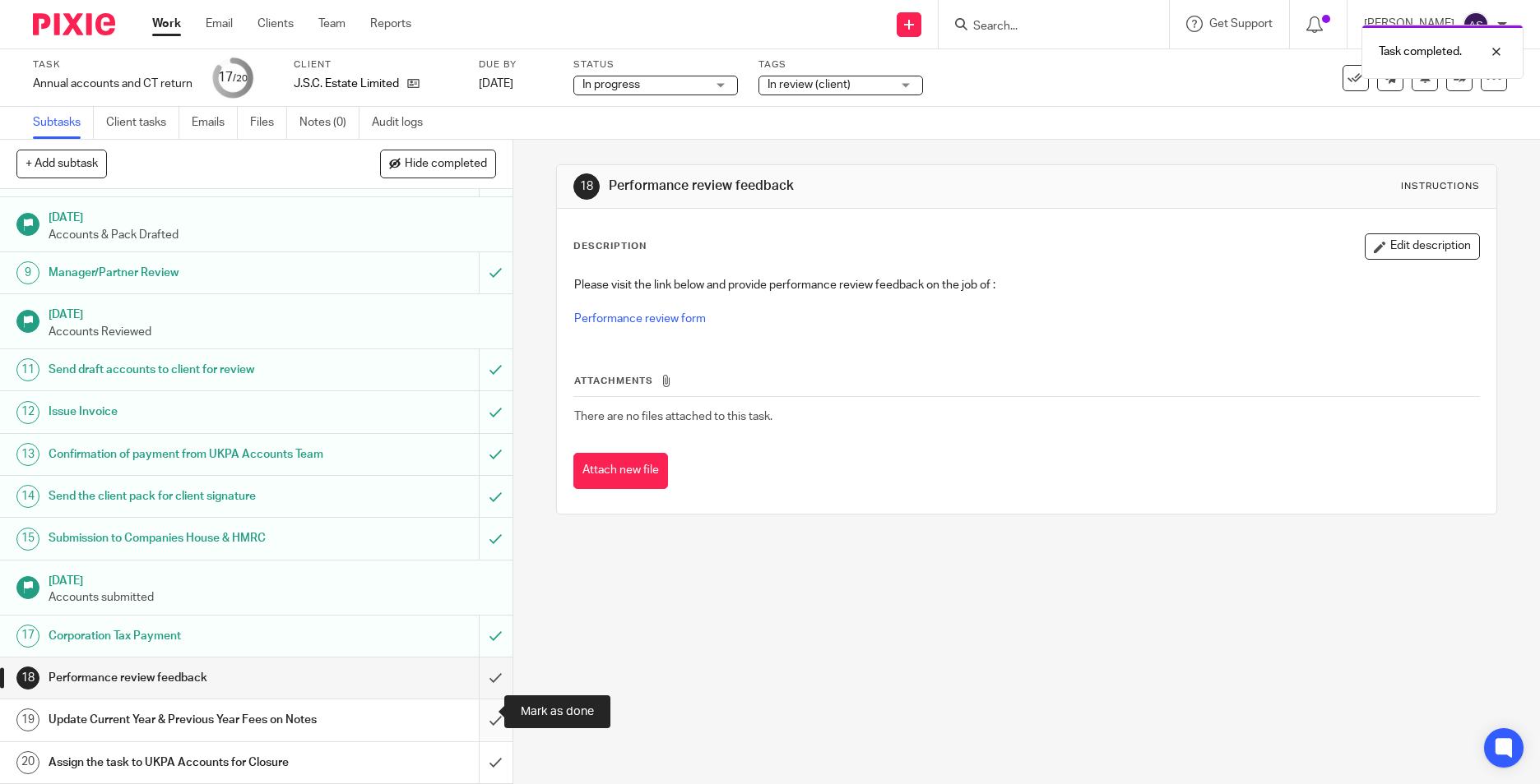
click at [480, 708] on input "submit" at bounding box center [256, 720] width 512 height 41
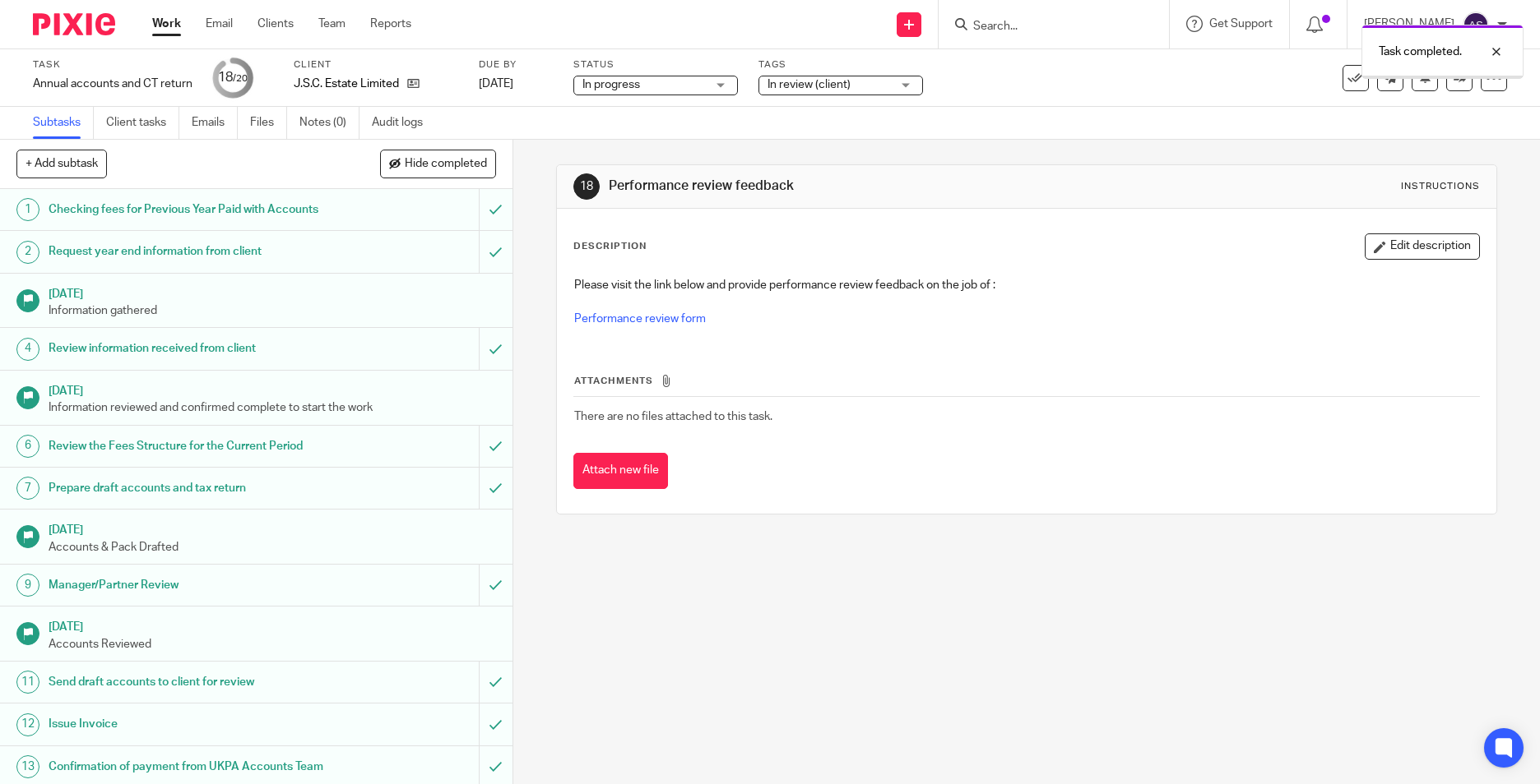
scroll to position [362, 0]
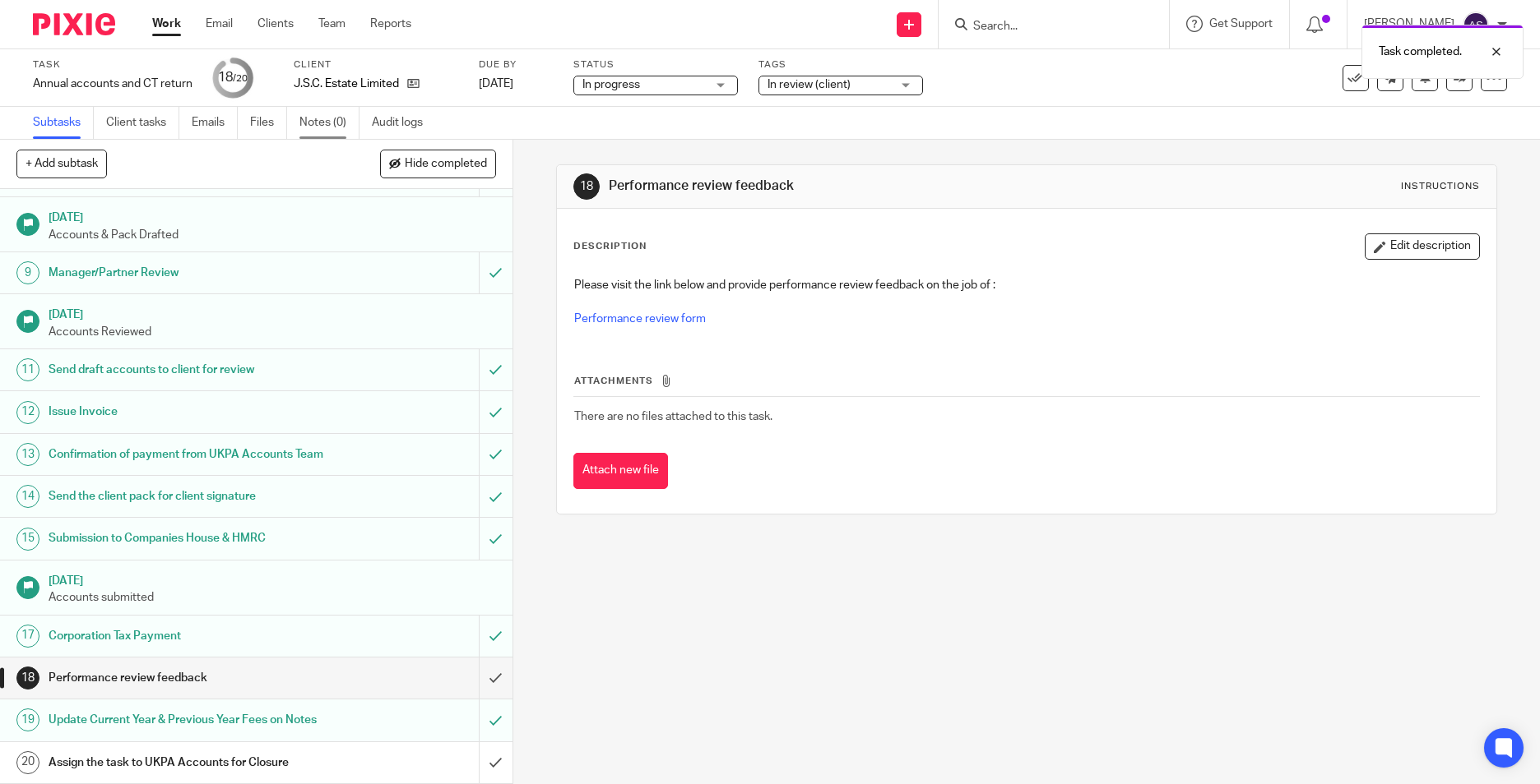
click at [310, 129] on link "Notes (0)" at bounding box center [329, 122] width 60 height 32
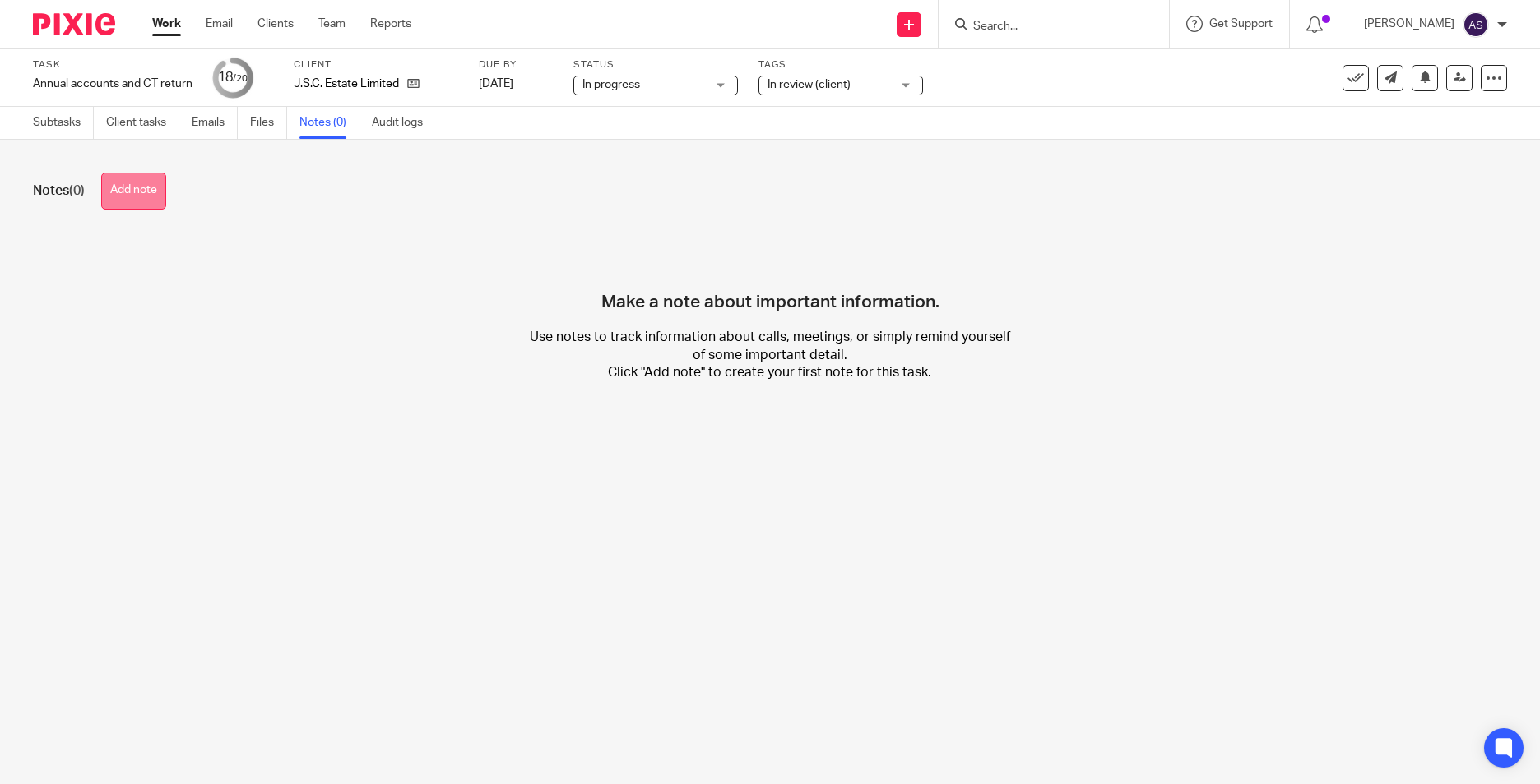
click at [129, 183] on button "Add note" at bounding box center [133, 191] width 65 height 37
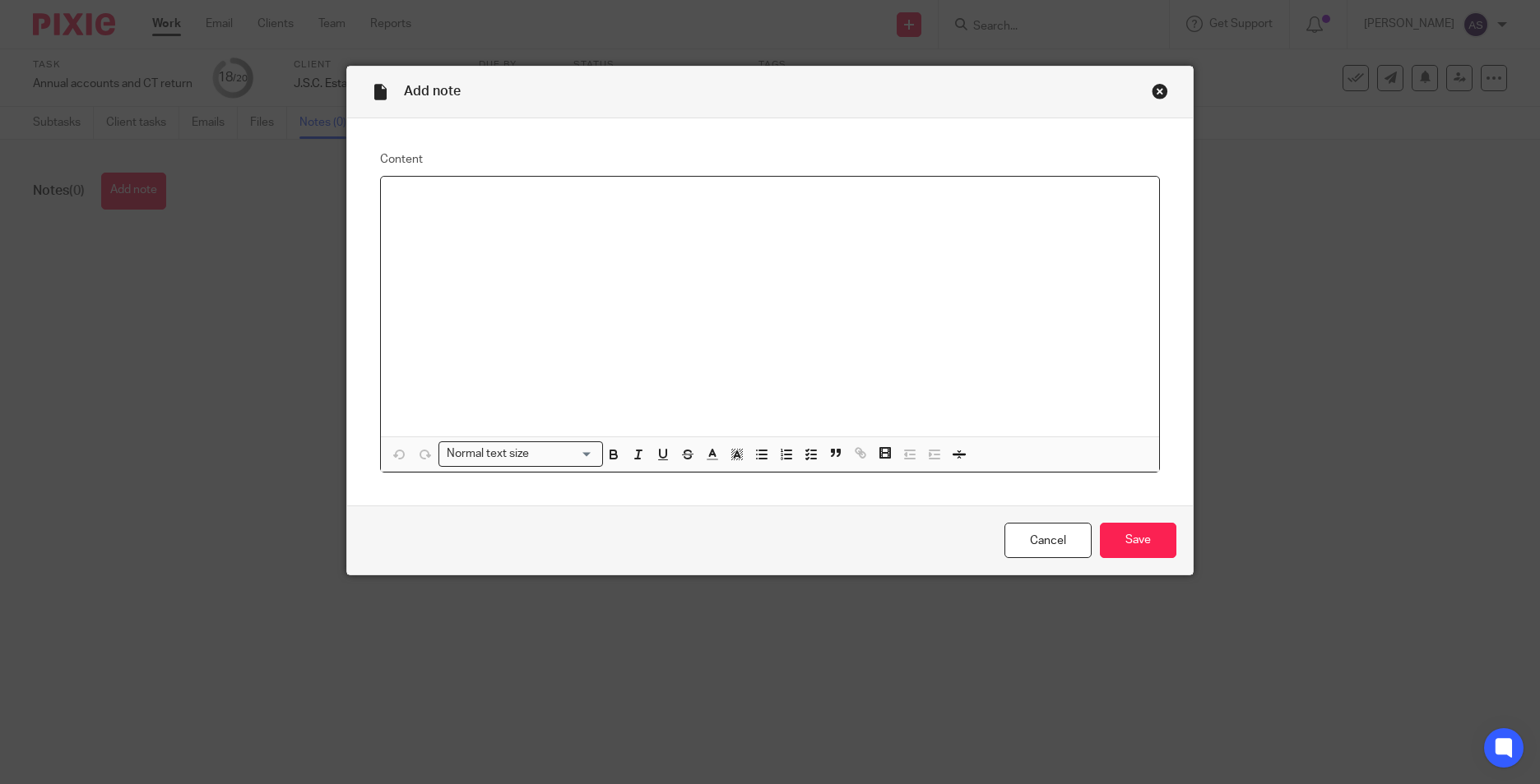
click at [426, 215] on div at bounding box center [770, 306] width 778 height 260
drag, startPoint x: 519, startPoint y: 199, endPoint x: 686, endPoint y: 301, distance: 195.7
click at [519, 199] on p "No need to raise invoice as direct debit setup. Please close the task as submis…" at bounding box center [770, 199] width 752 height 17
click at [1141, 538] on input "Save" at bounding box center [1137, 540] width 76 height 35
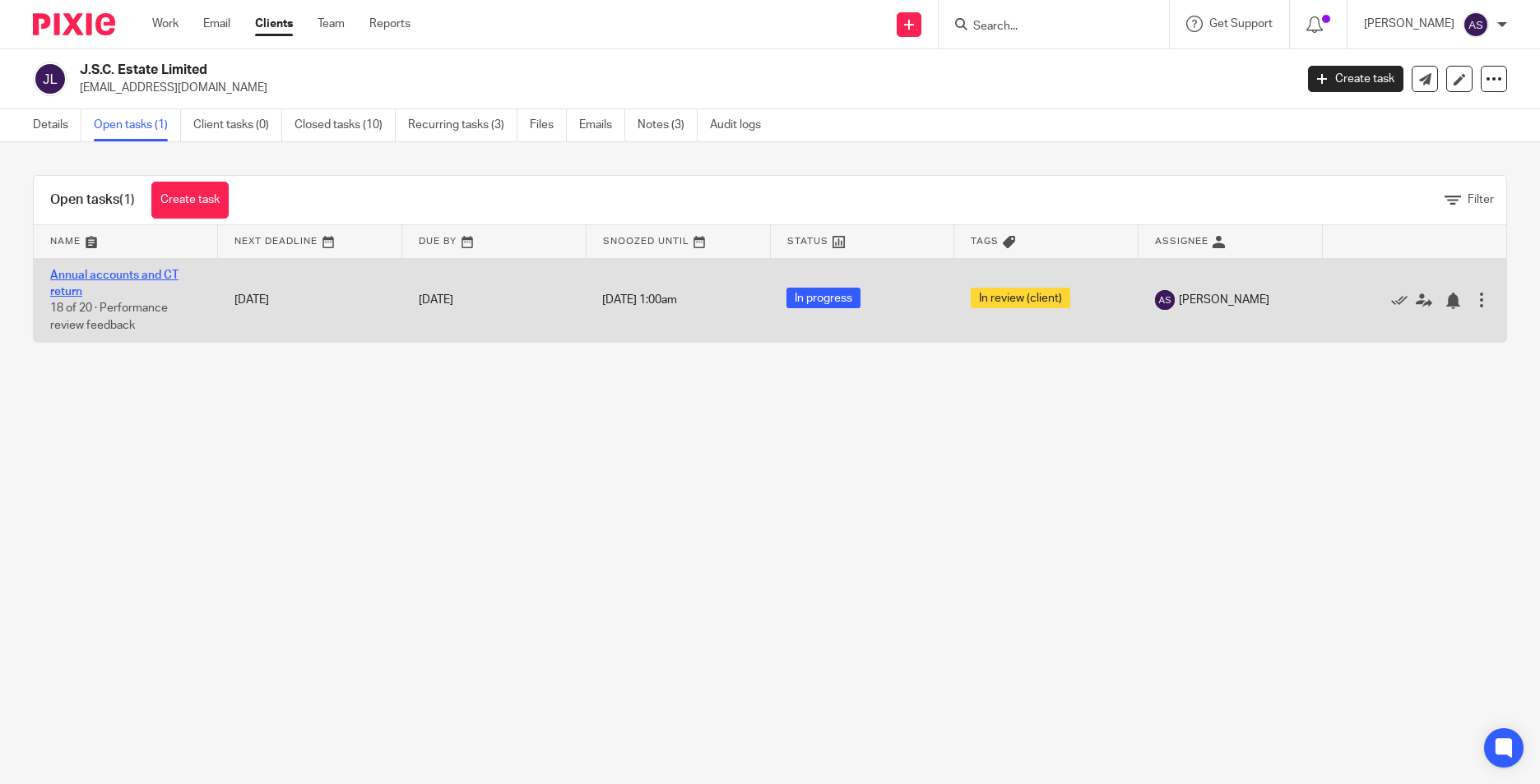
click at [64, 277] on link "Annual accounts and CT return" at bounding box center [115, 283] width 129 height 28
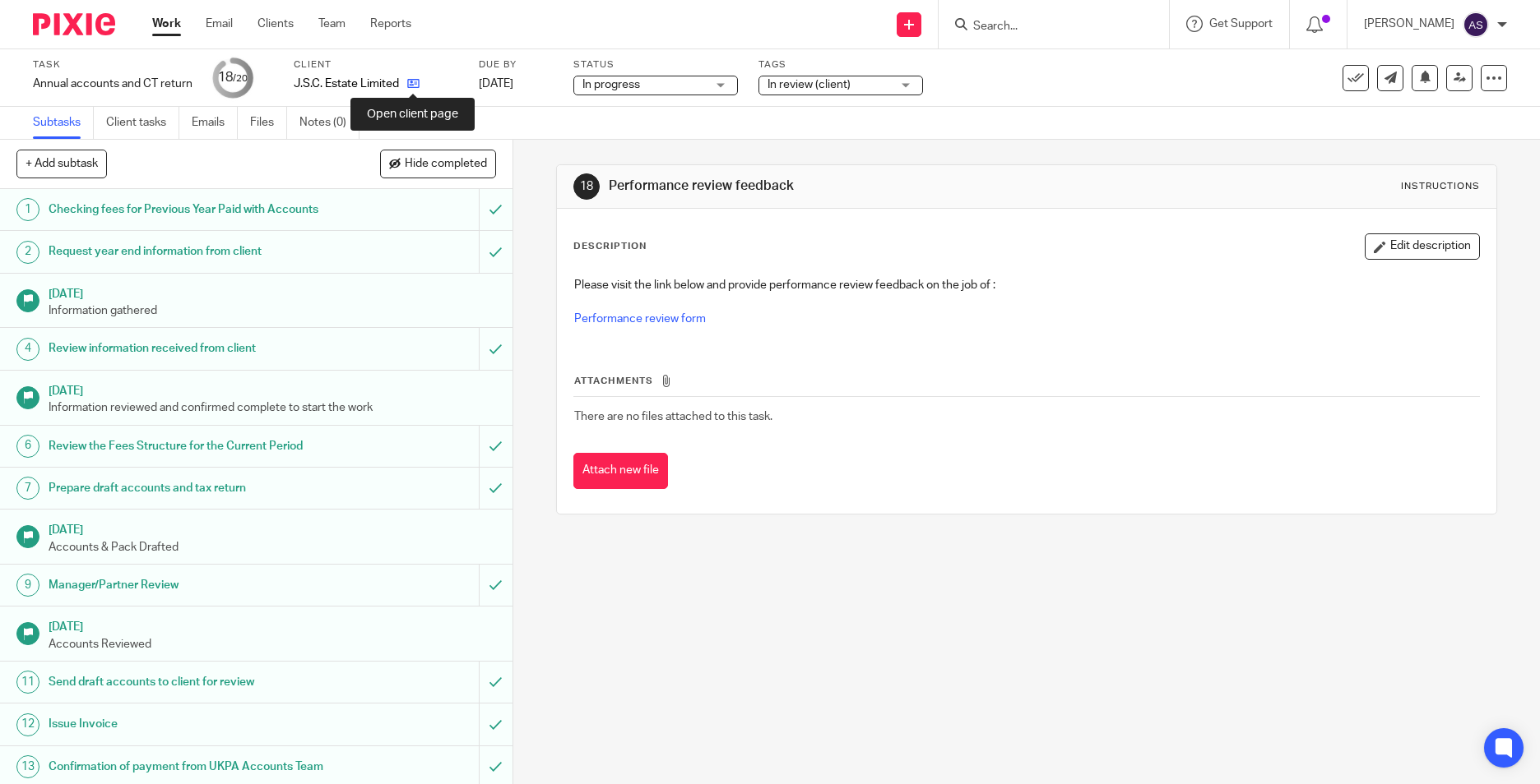
click at [410, 80] on icon at bounding box center [413, 83] width 12 height 12
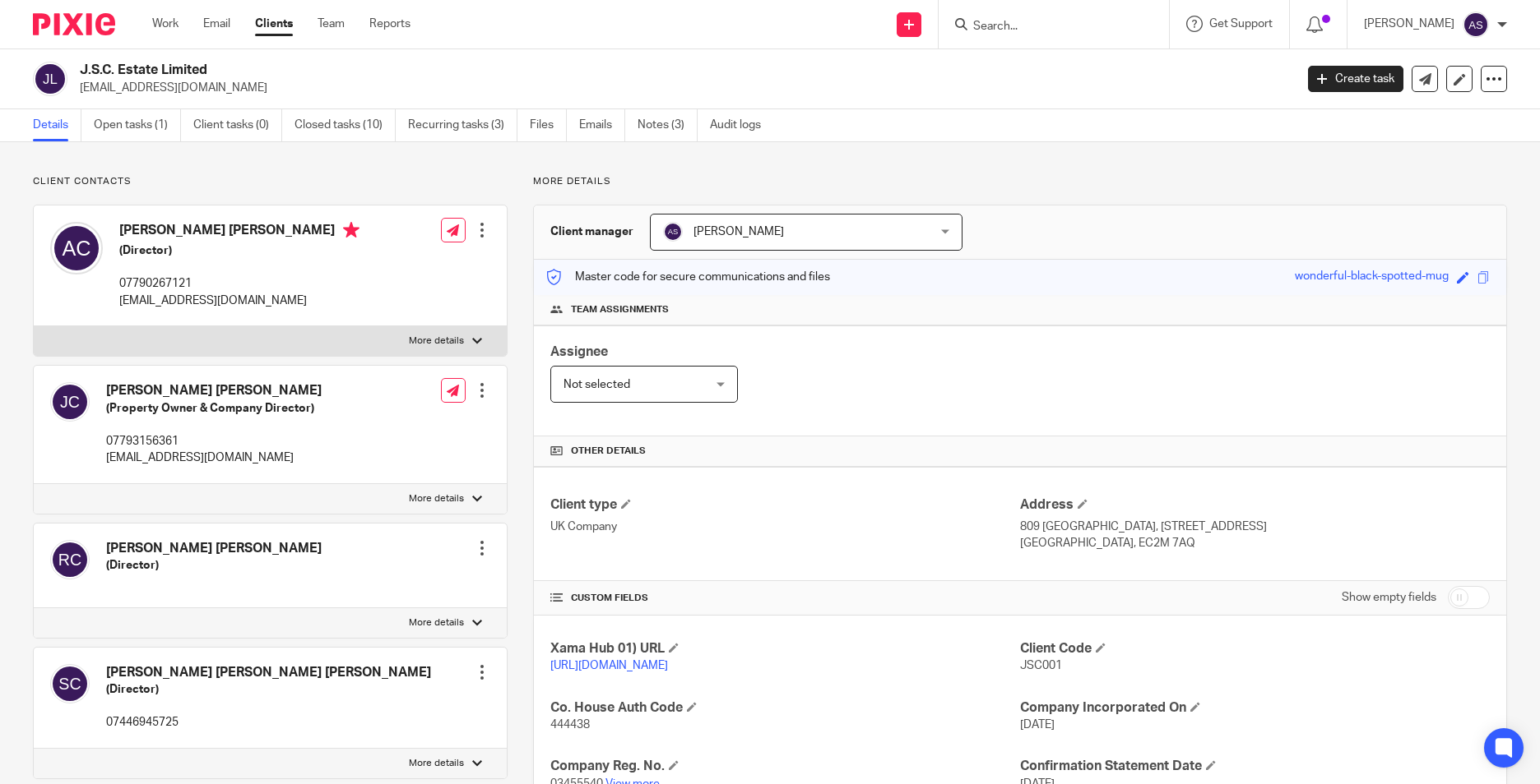
scroll to position [261, 0]
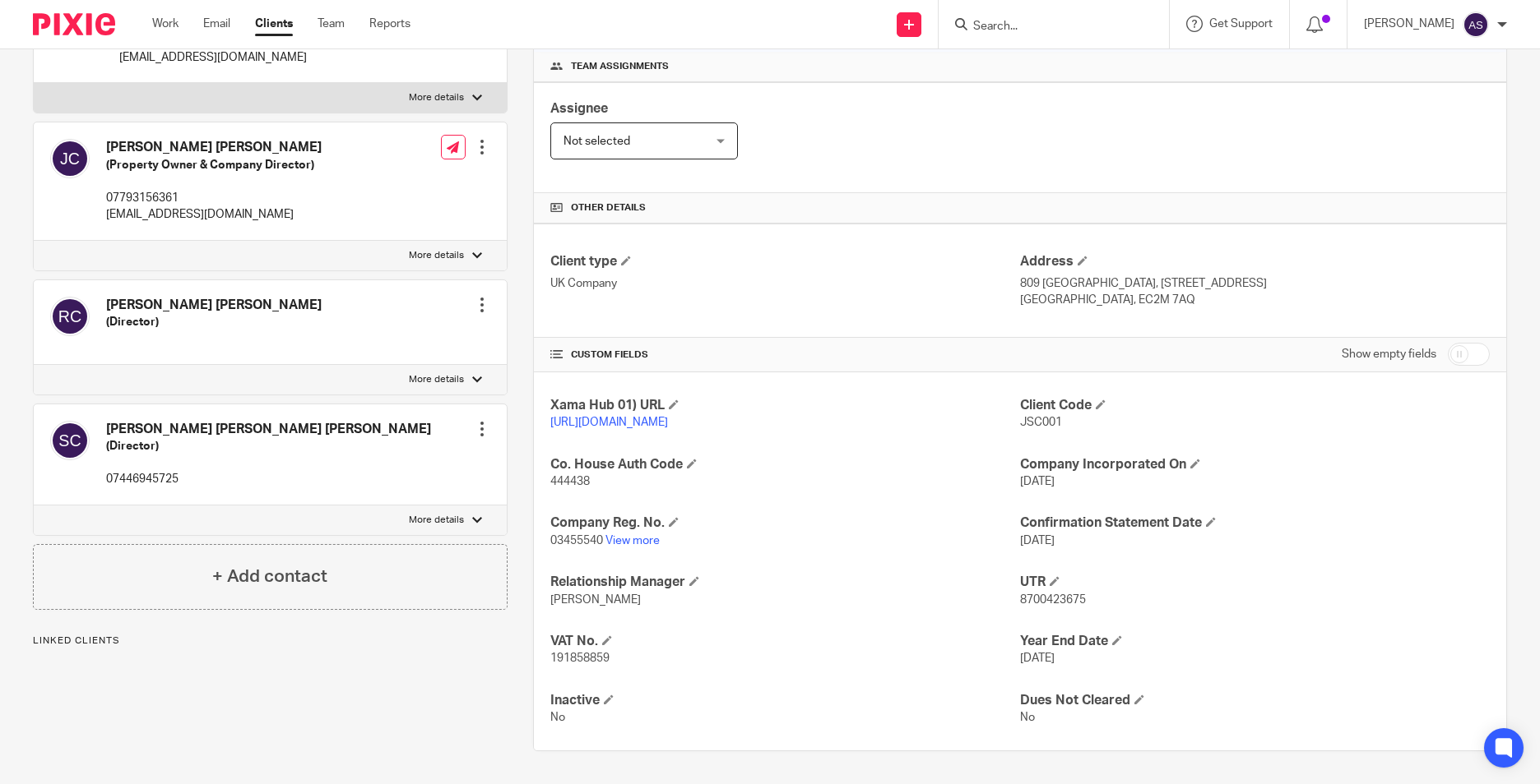
click at [618, 549] on p "03455540 View more" at bounding box center [784, 541] width 470 height 17
click at [620, 542] on link "View more" at bounding box center [632, 540] width 54 height 12
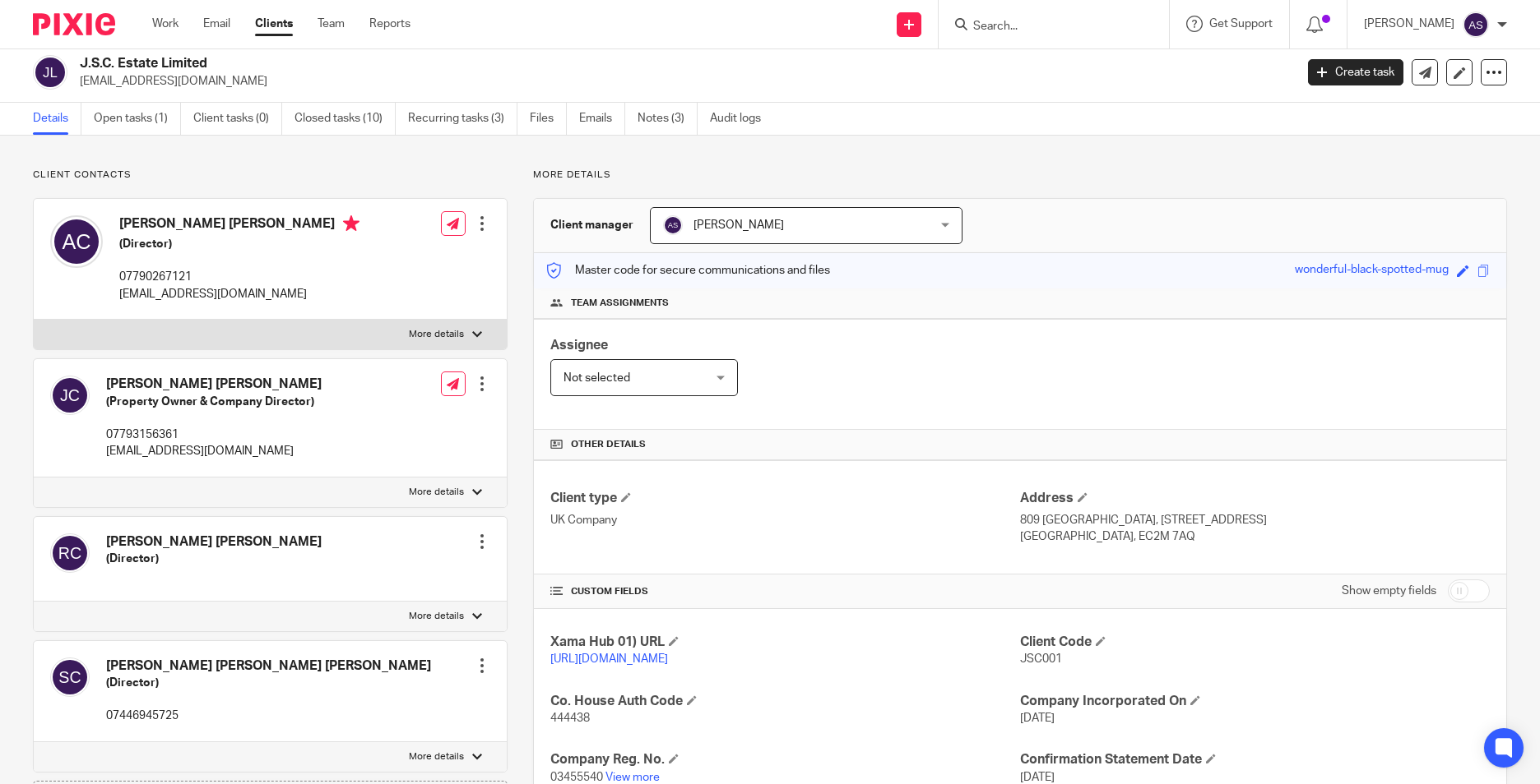
scroll to position [0, 0]
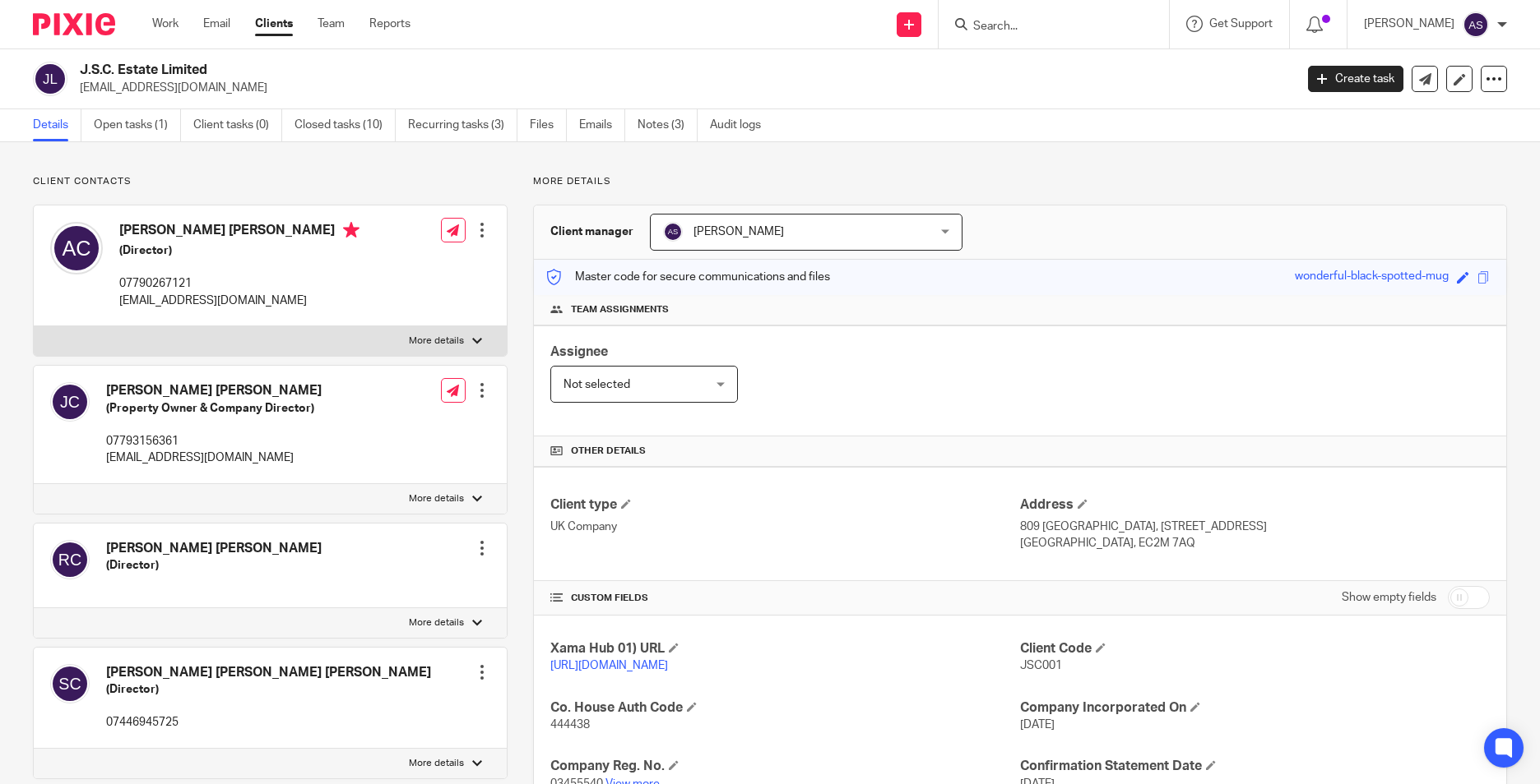
drag, startPoint x: 129, startPoint y: 127, endPoint x: 166, endPoint y: 85, distance: 56.0
click at [129, 127] on link "Open tasks (1)" at bounding box center [137, 125] width 87 height 32
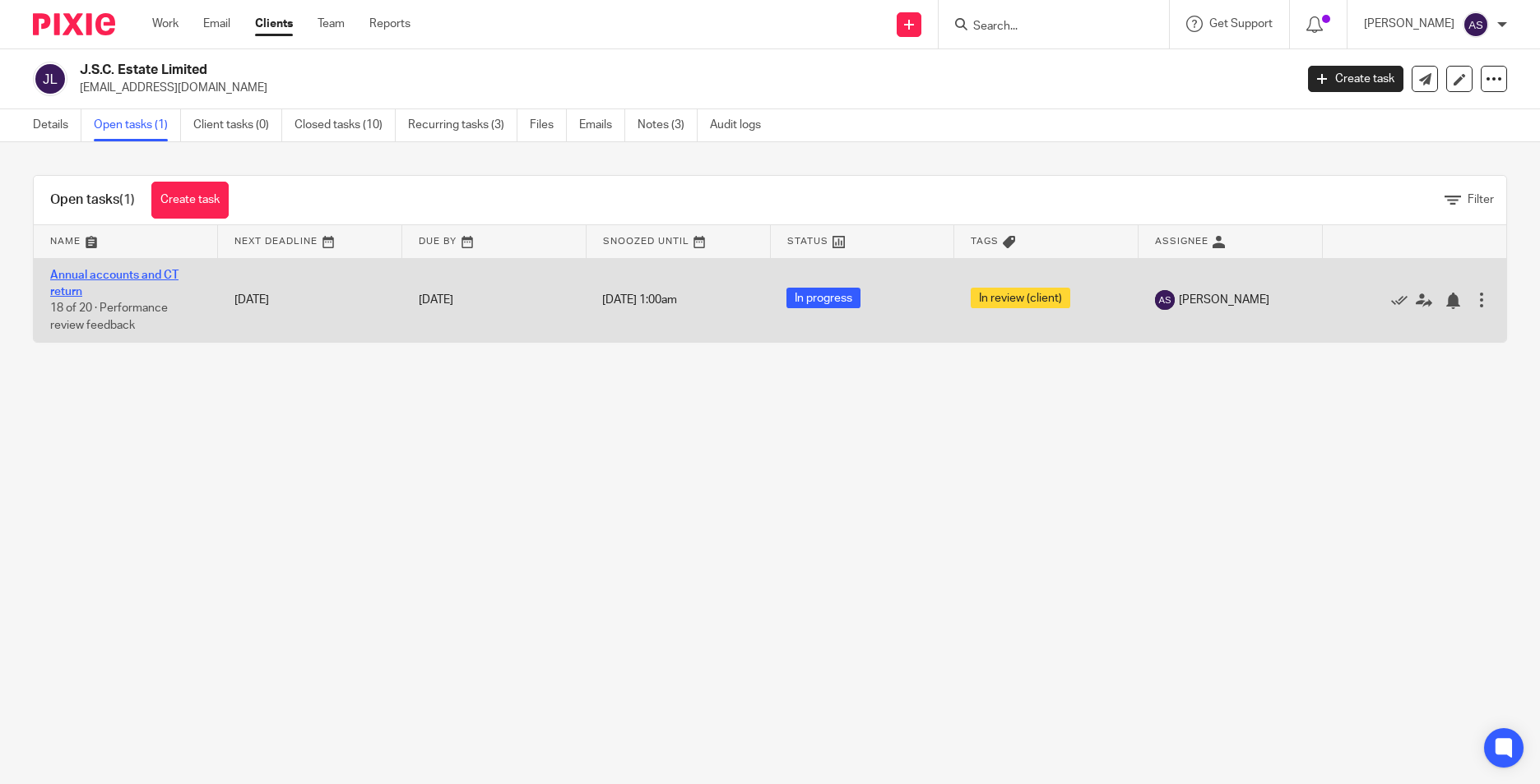
click at [116, 280] on link "Annual accounts and CT return" at bounding box center [115, 283] width 129 height 28
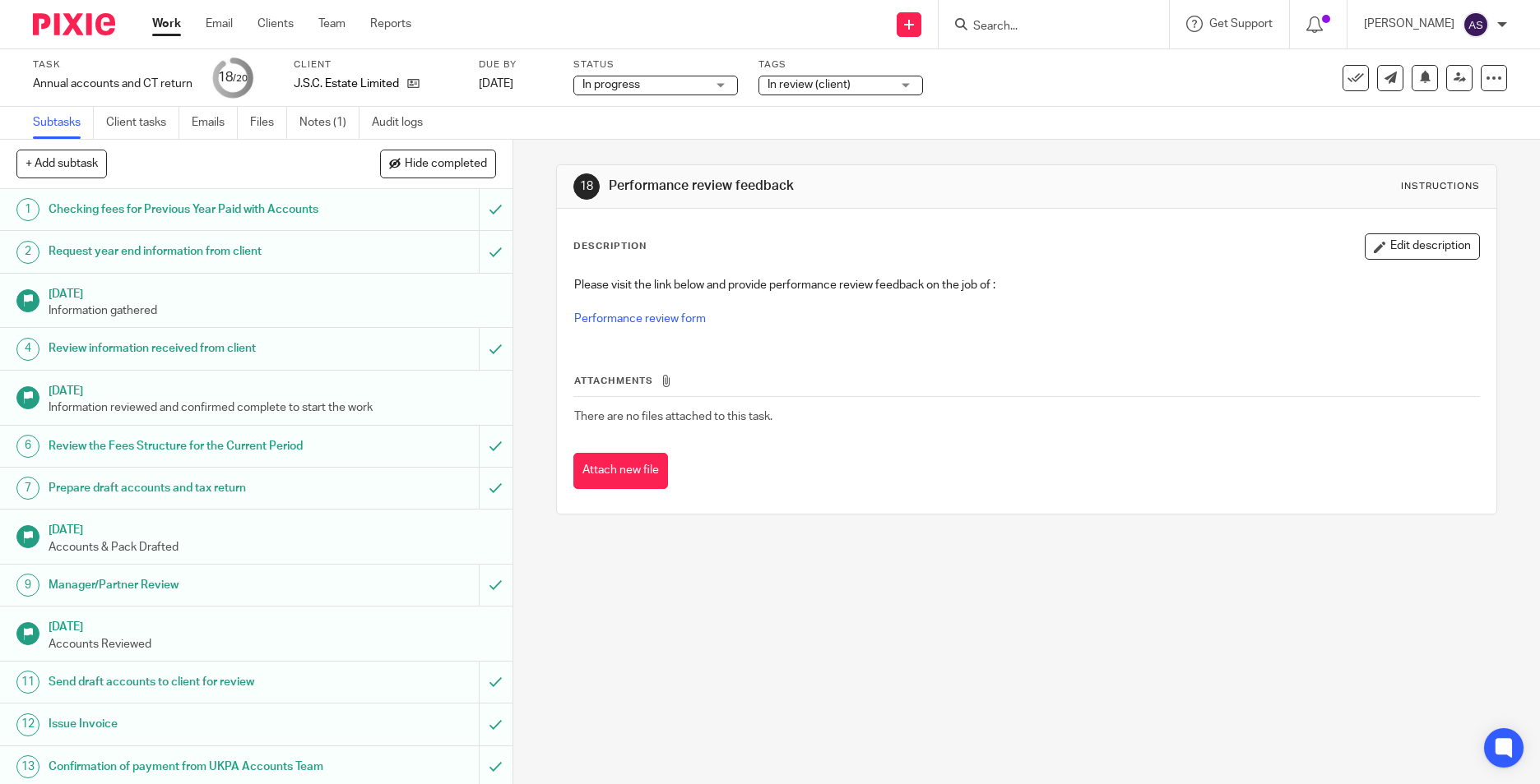
scroll to position [362, 0]
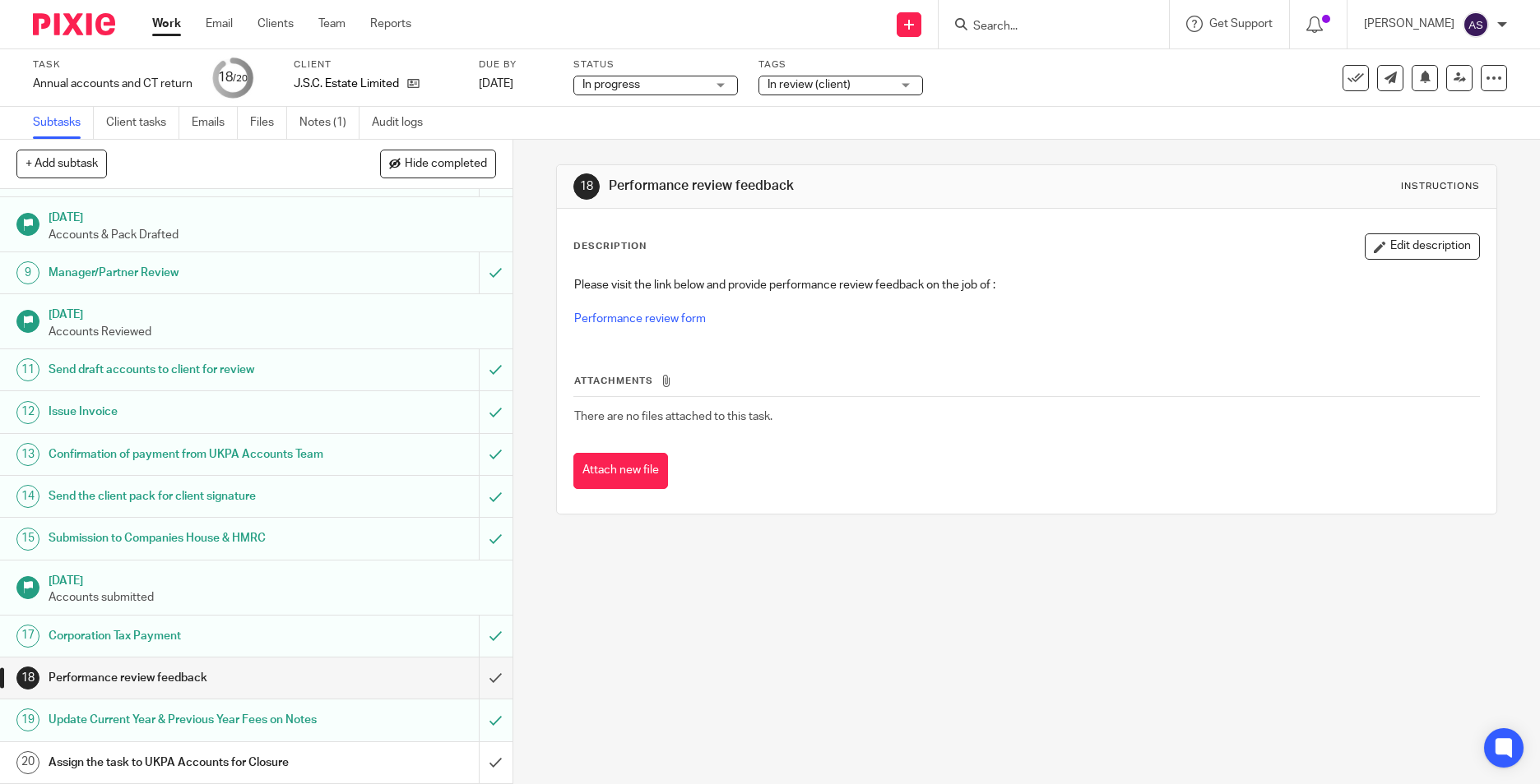
click at [308, 765] on h1 "Assign the task to UKPA Accounts for Closure" at bounding box center [187, 763] width 277 height 25
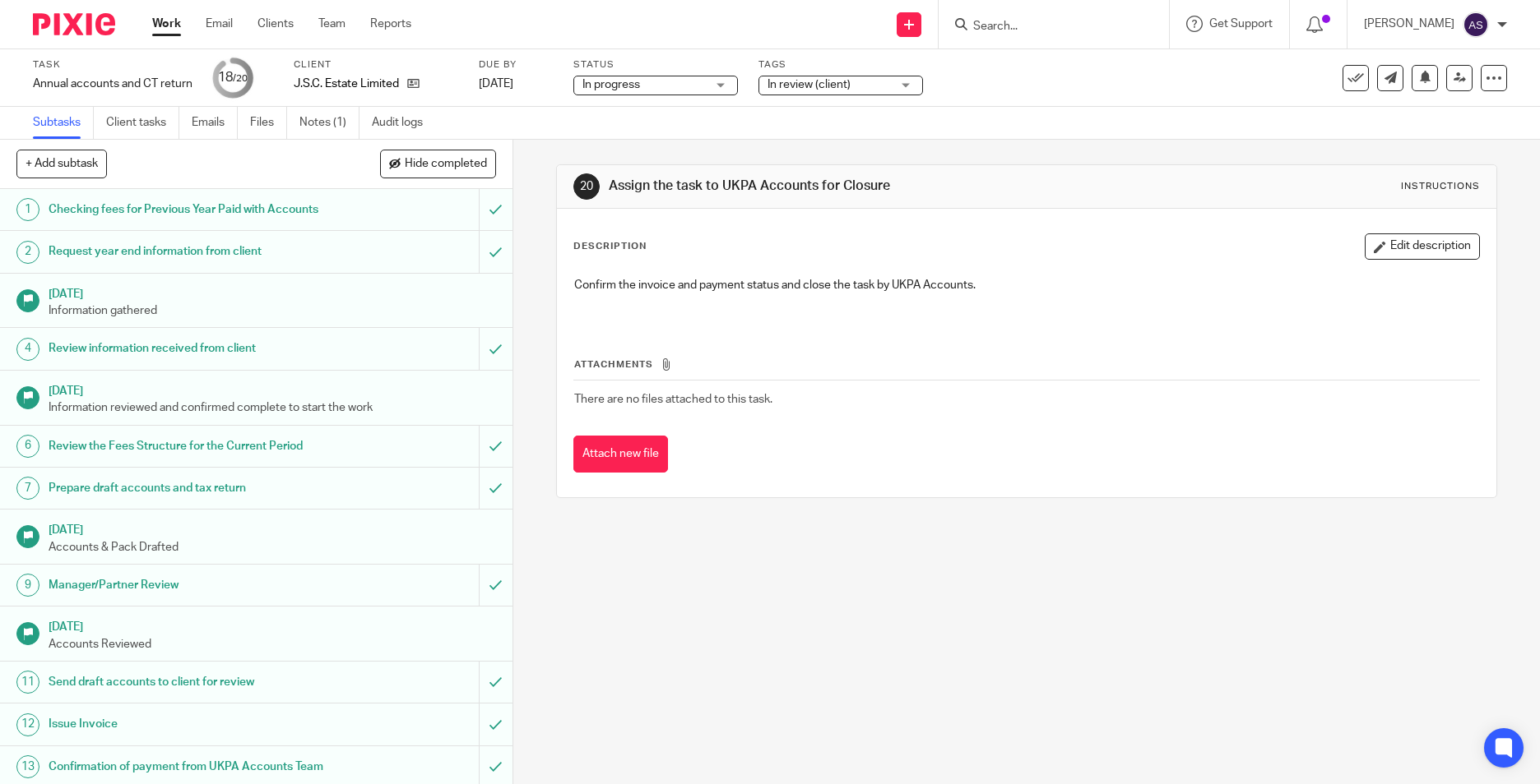
scroll to position [362, 0]
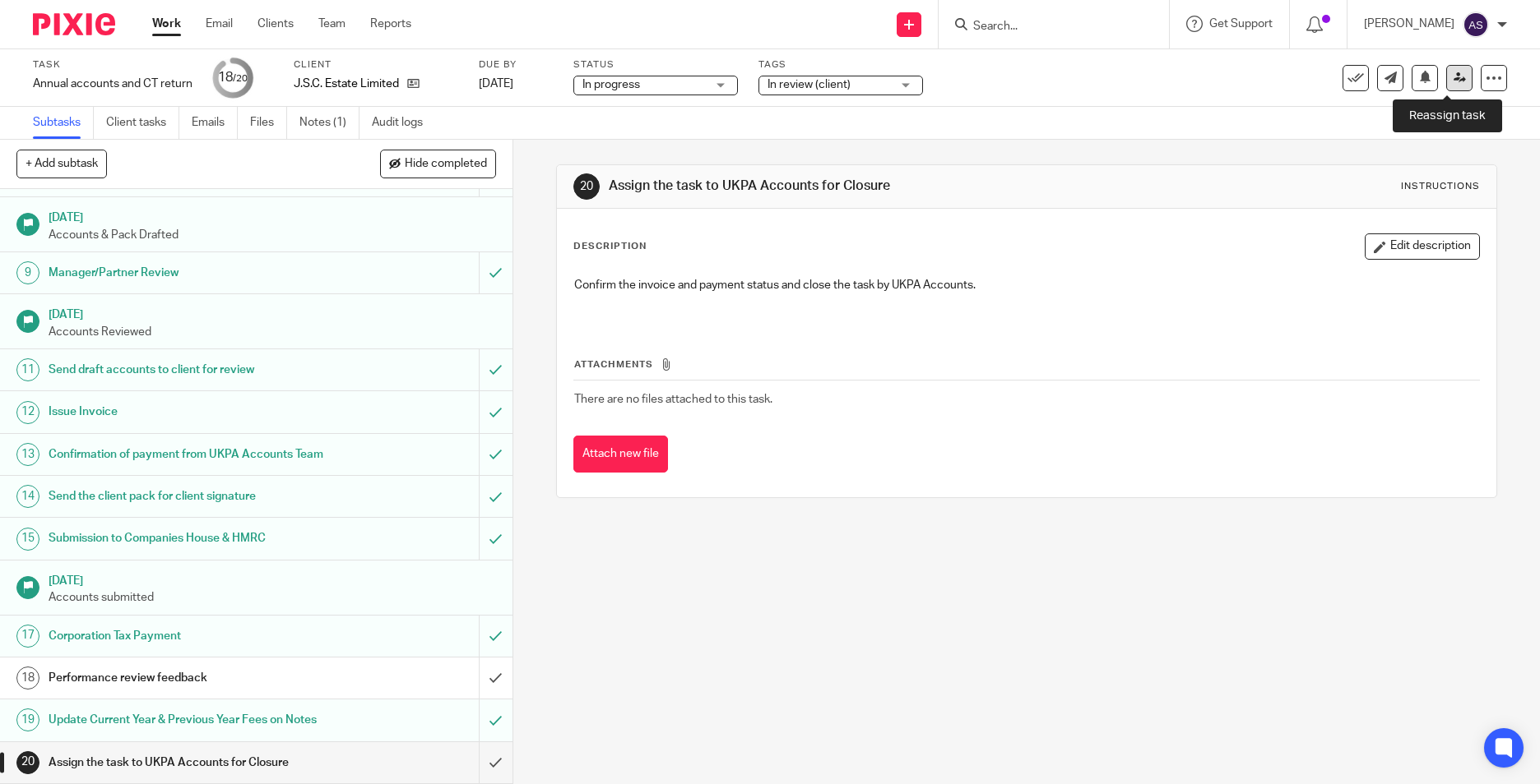
click at [1454, 74] on icon at bounding box center [1459, 77] width 12 height 12
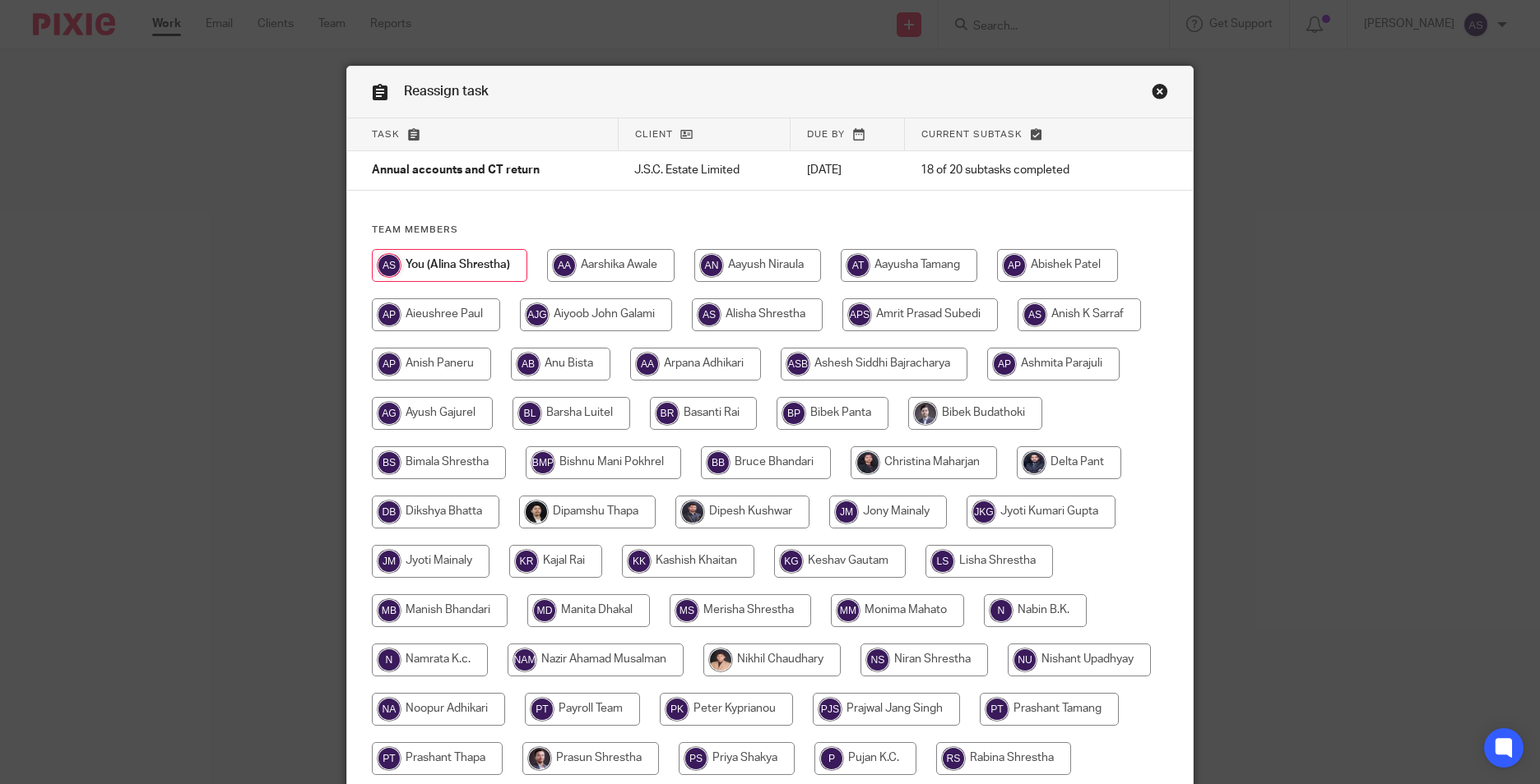
scroll to position [488, 0]
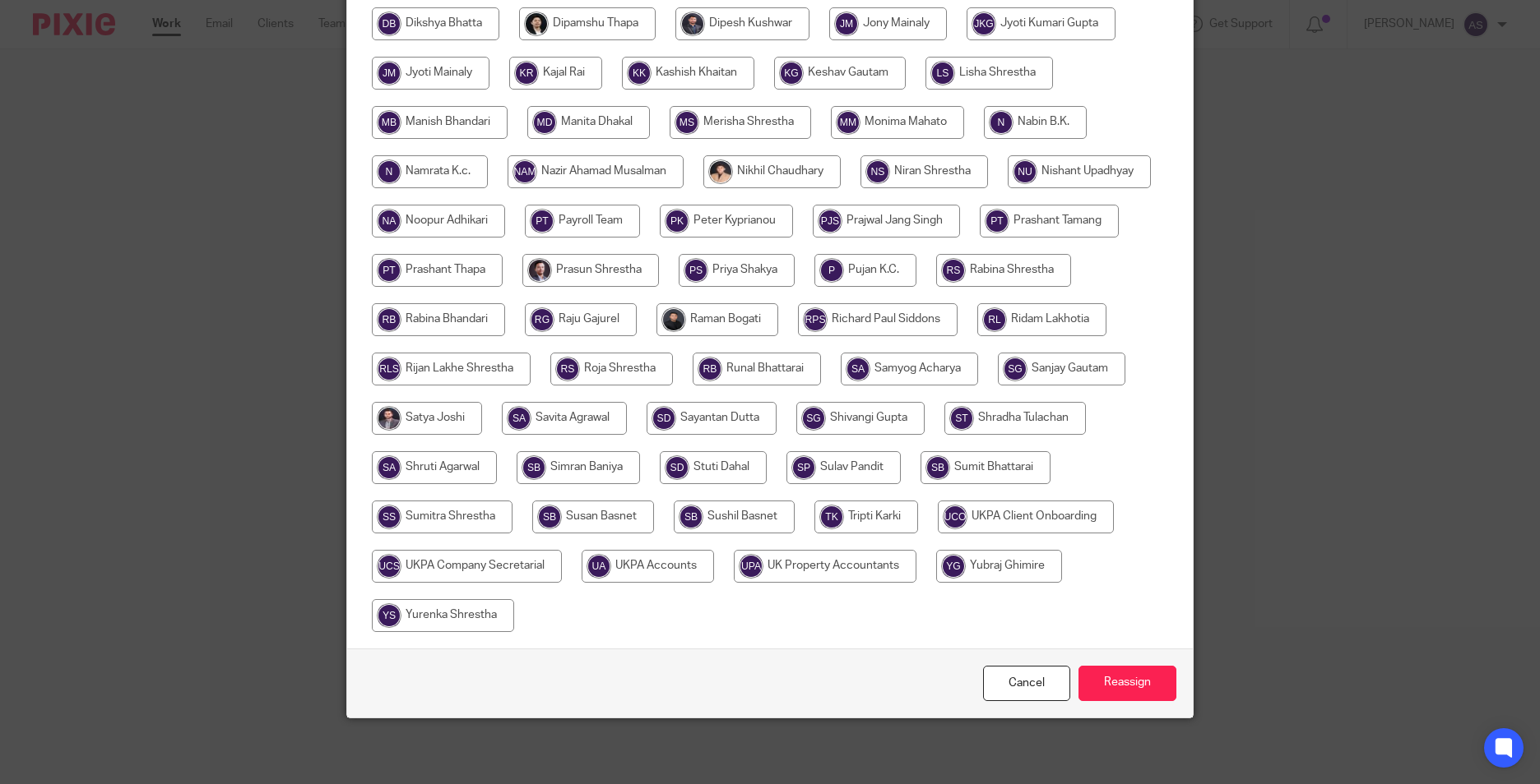
click at [713, 569] on input "radio" at bounding box center [647, 566] width 132 height 33
radio input "true"
click at [1120, 693] on input "Reassign" at bounding box center [1127, 684] width 97 height 35
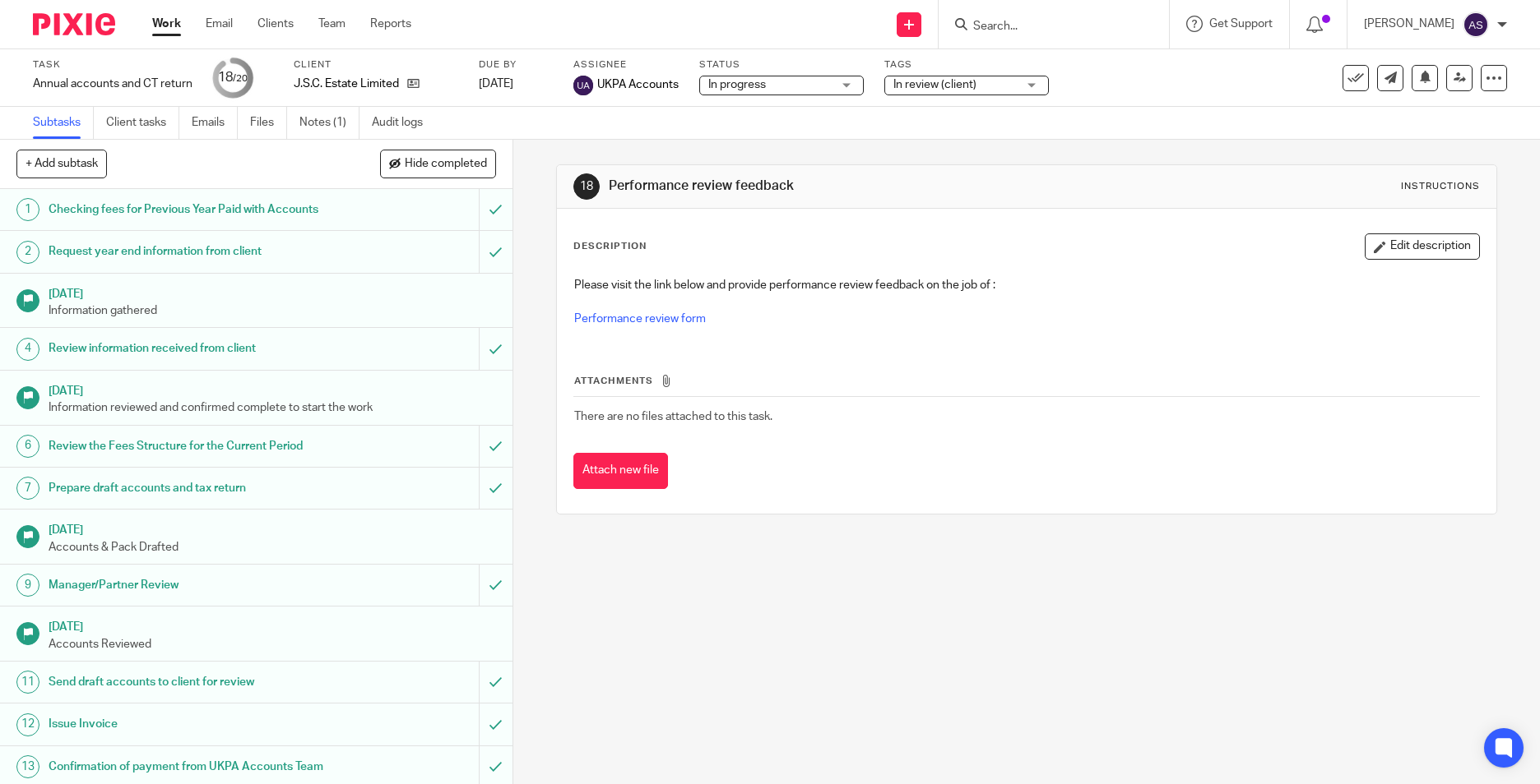
click at [981, 82] on span "In review (client)" at bounding box center [954, 85] width 123 height 17
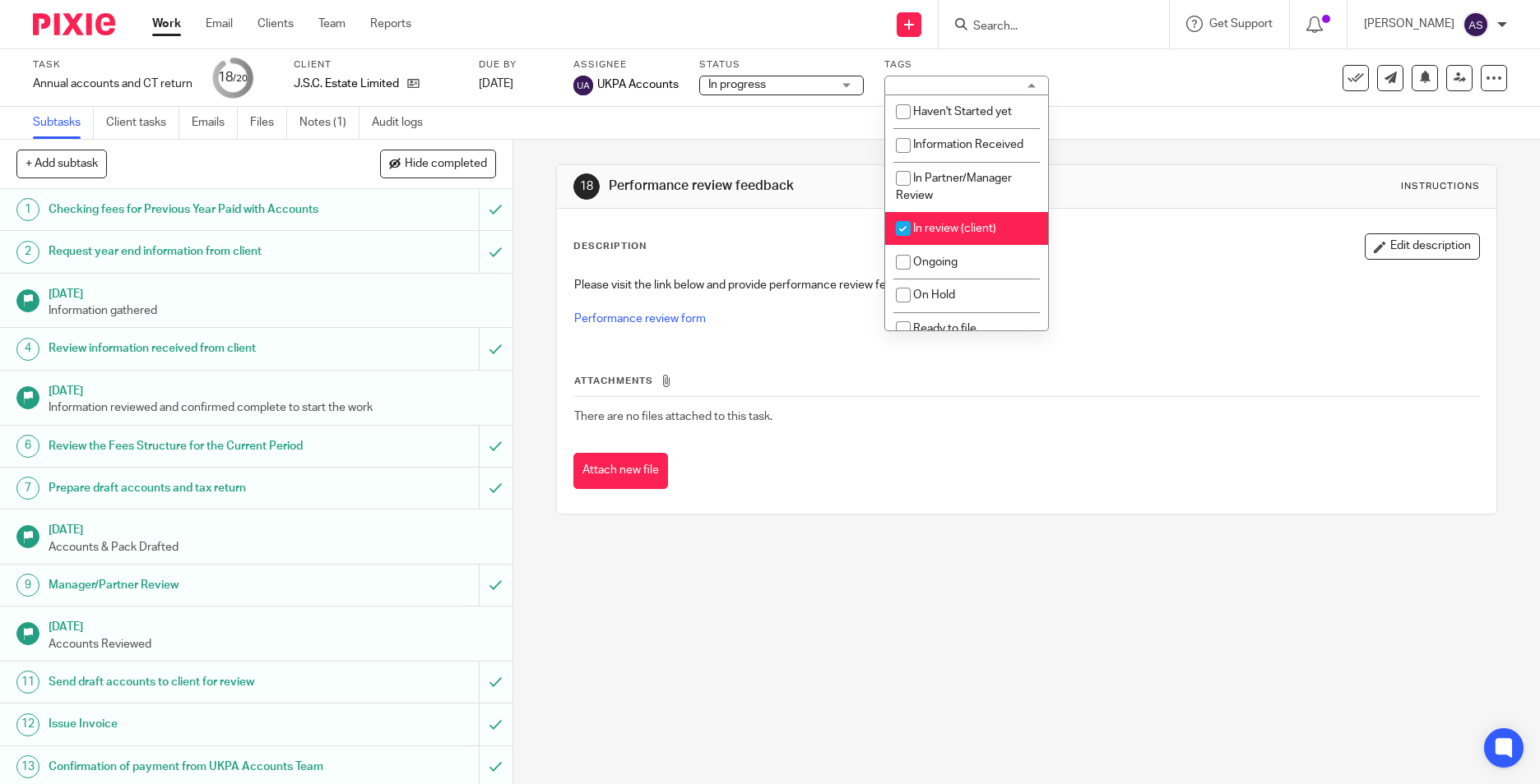
click at [940, 232] on span "In review (client)" at bounding box center [954, 228] width 83 height 12
checkbox input "false"
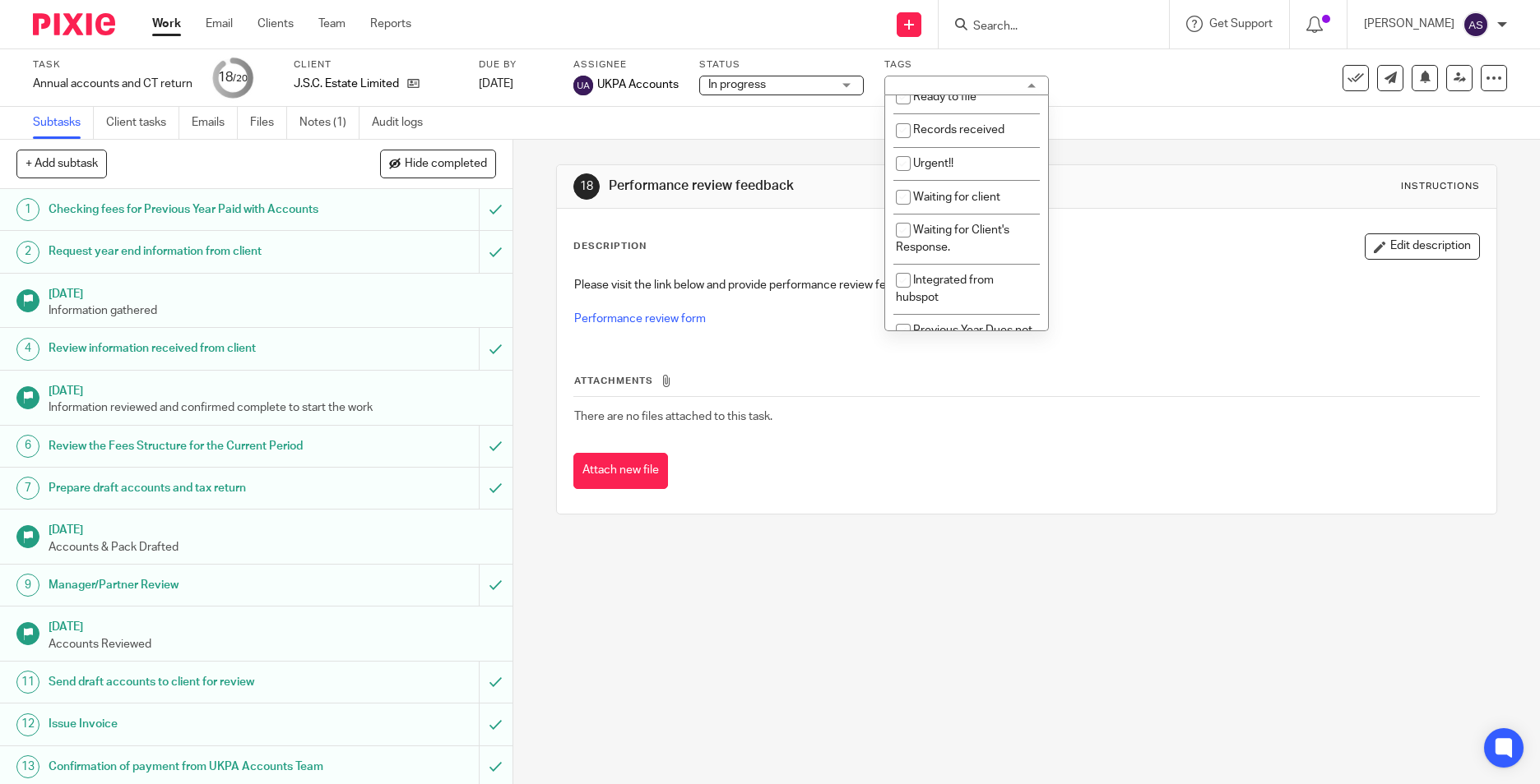
scroll to position [246, 0]
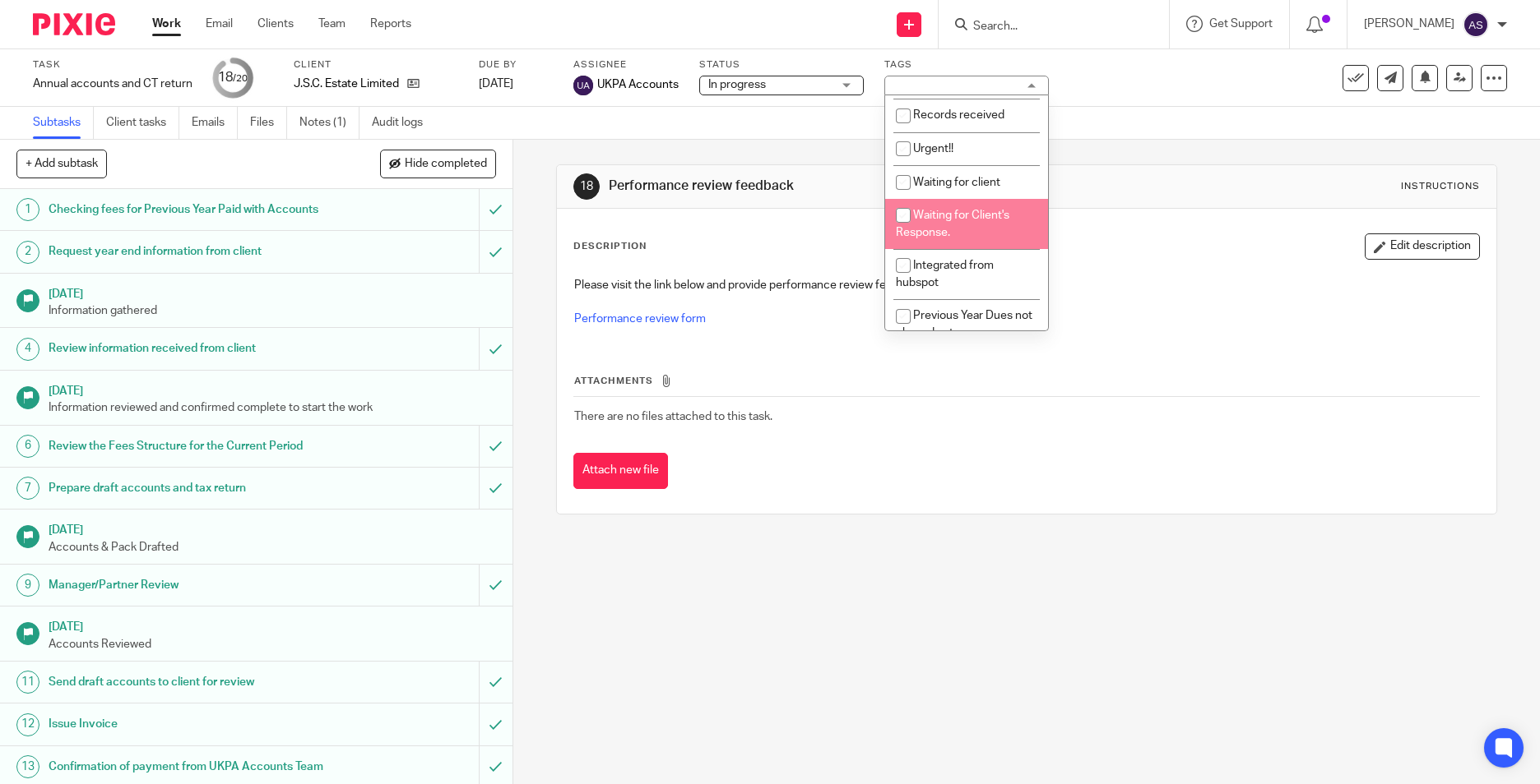
click at [1119, 156] on div "18 Performance review feedback Instructions Description Edit description Please…" at bounding box center [1026, 339] width 941 height 400
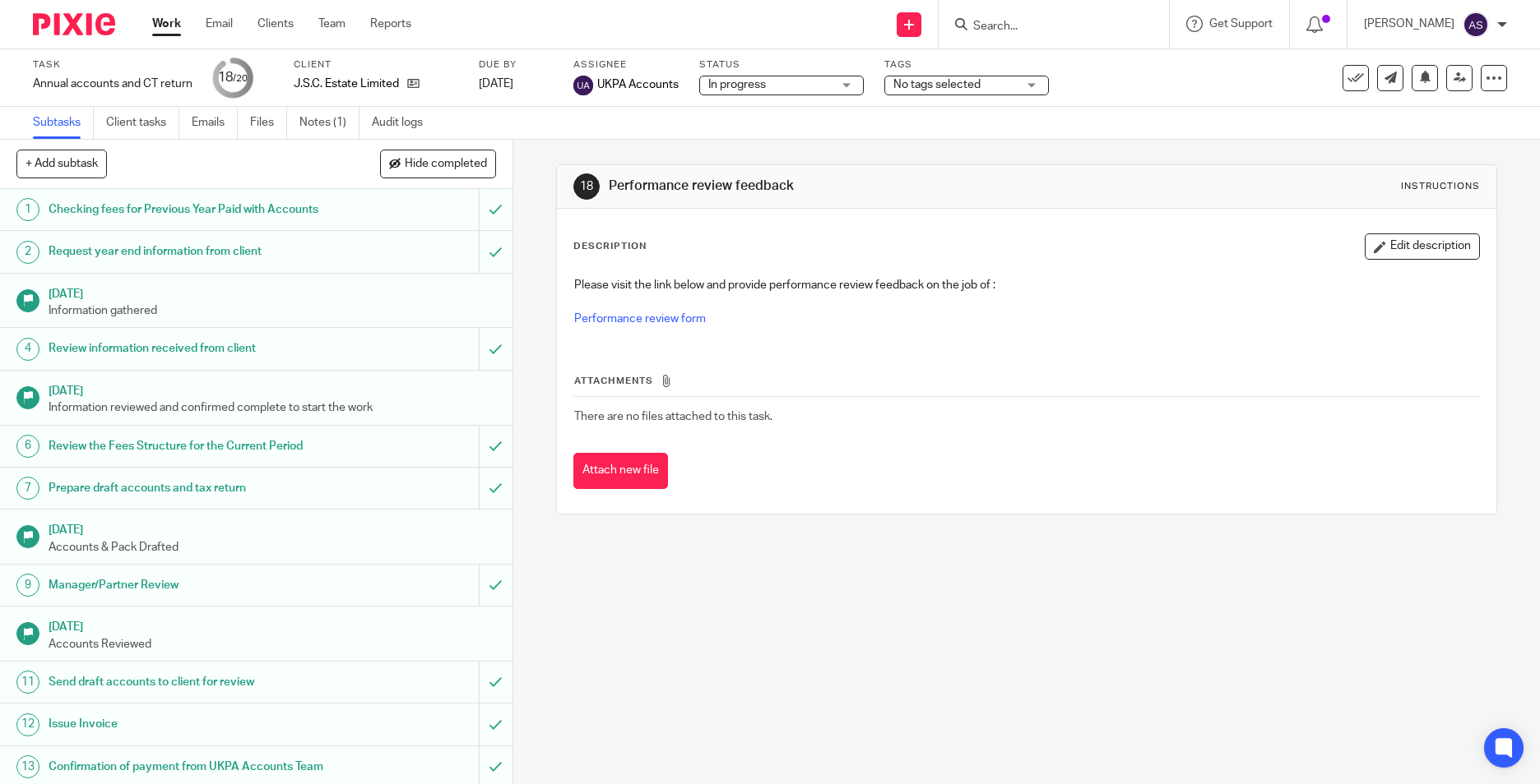
click at [84, 17] on img at bounding box center [74, 24] width 82 height 22
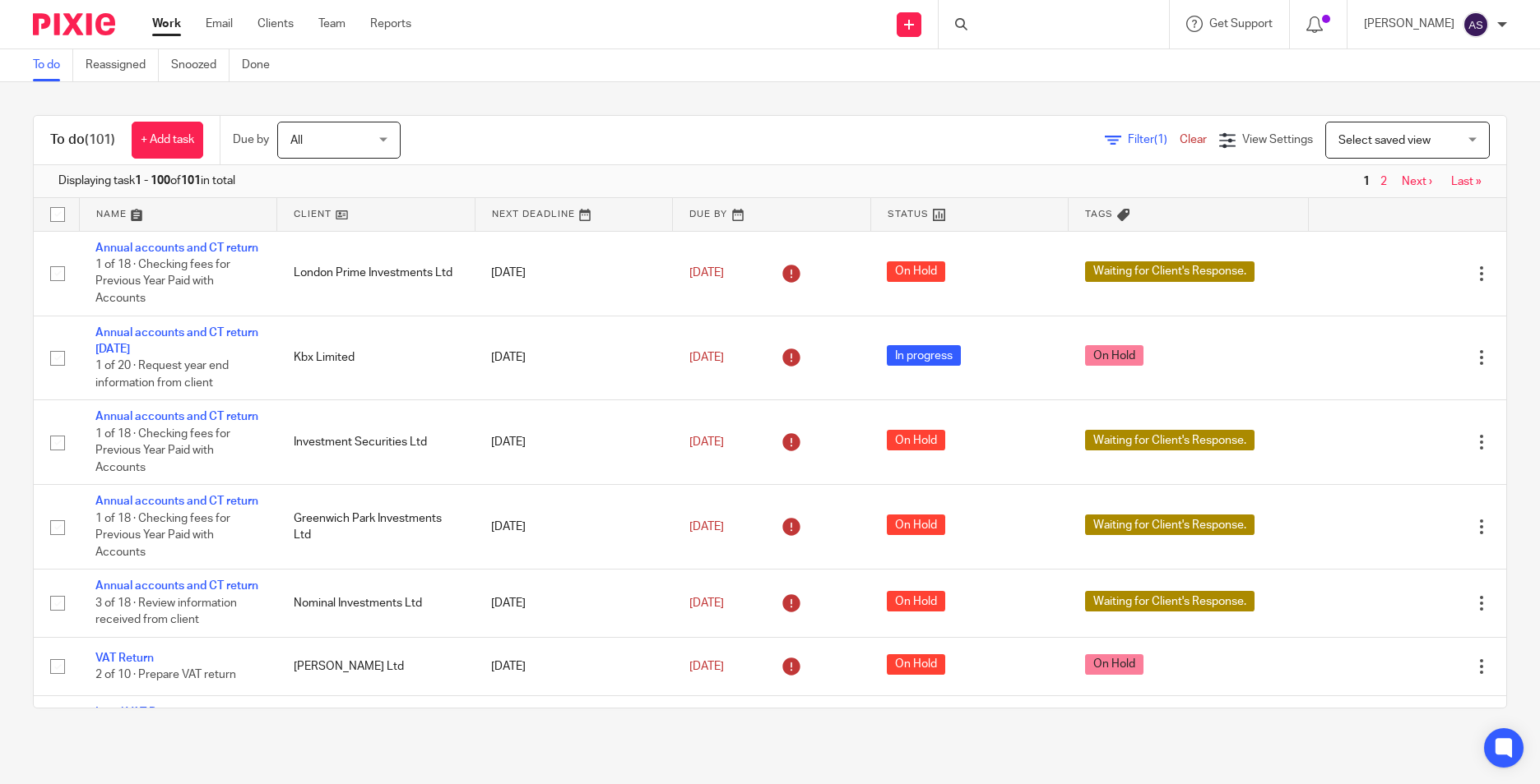
click at [1007, 24] on div at bounding box center [1054, 24] width 230 height 49
click at [1007, 27] on input "Search" at bounding box center [1044, 27] width 148 height 15
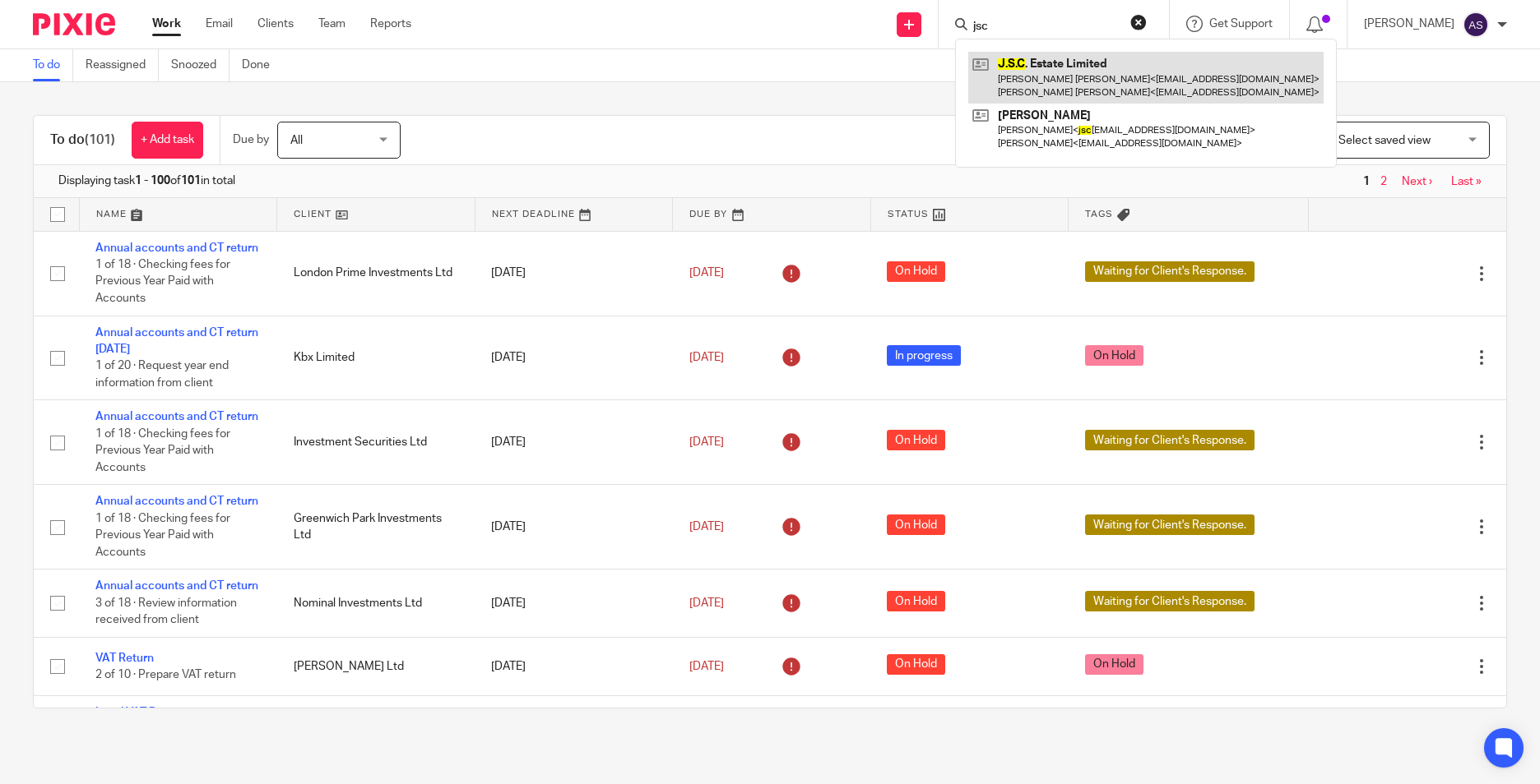
type input "jsc"
click at [1025, 79] on link at bounding box center [1146, 76] width 355 height 51
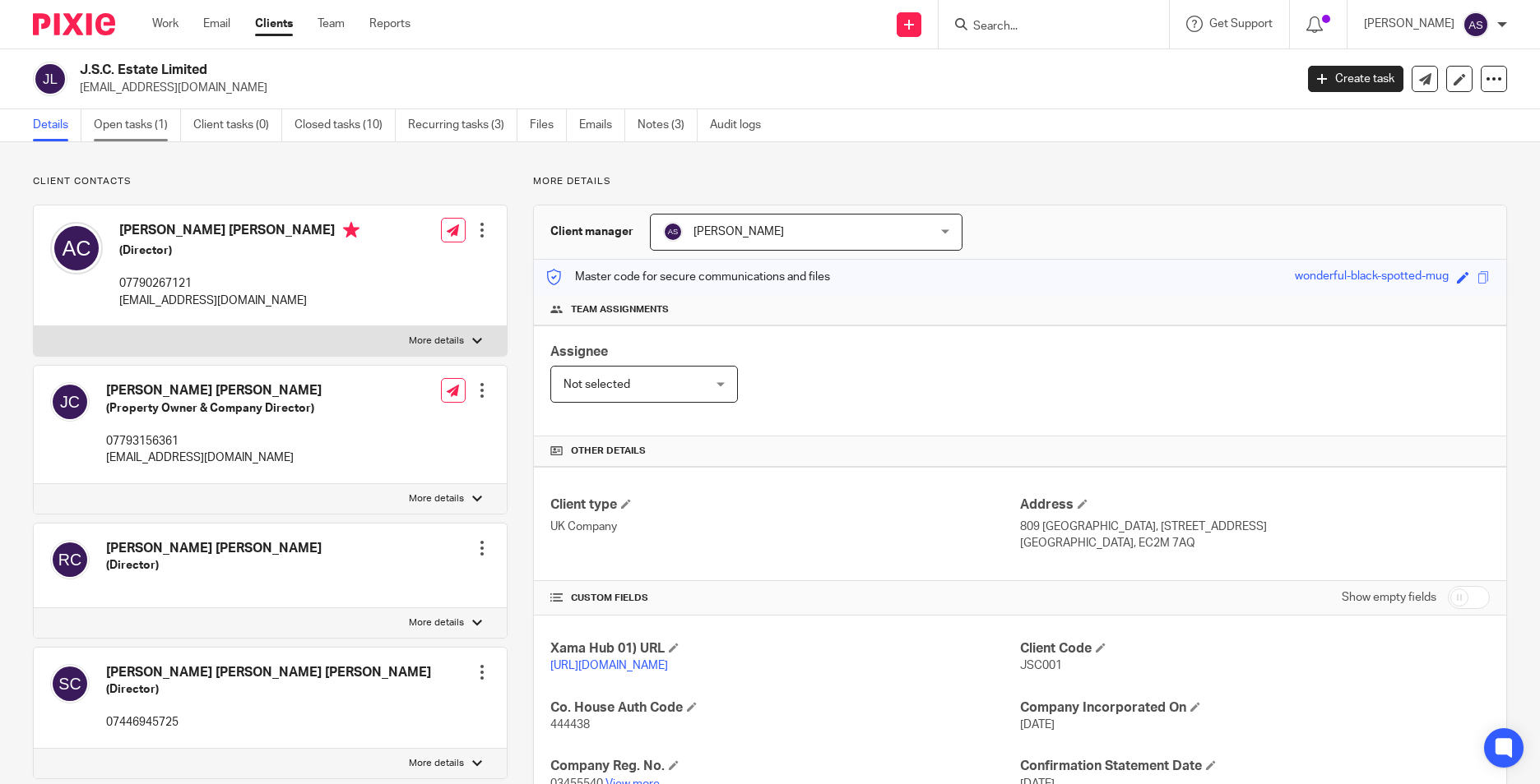
click at [141, 125] on link "Open tasks (1)" at bounding box center [137, 125] width 87 height 32
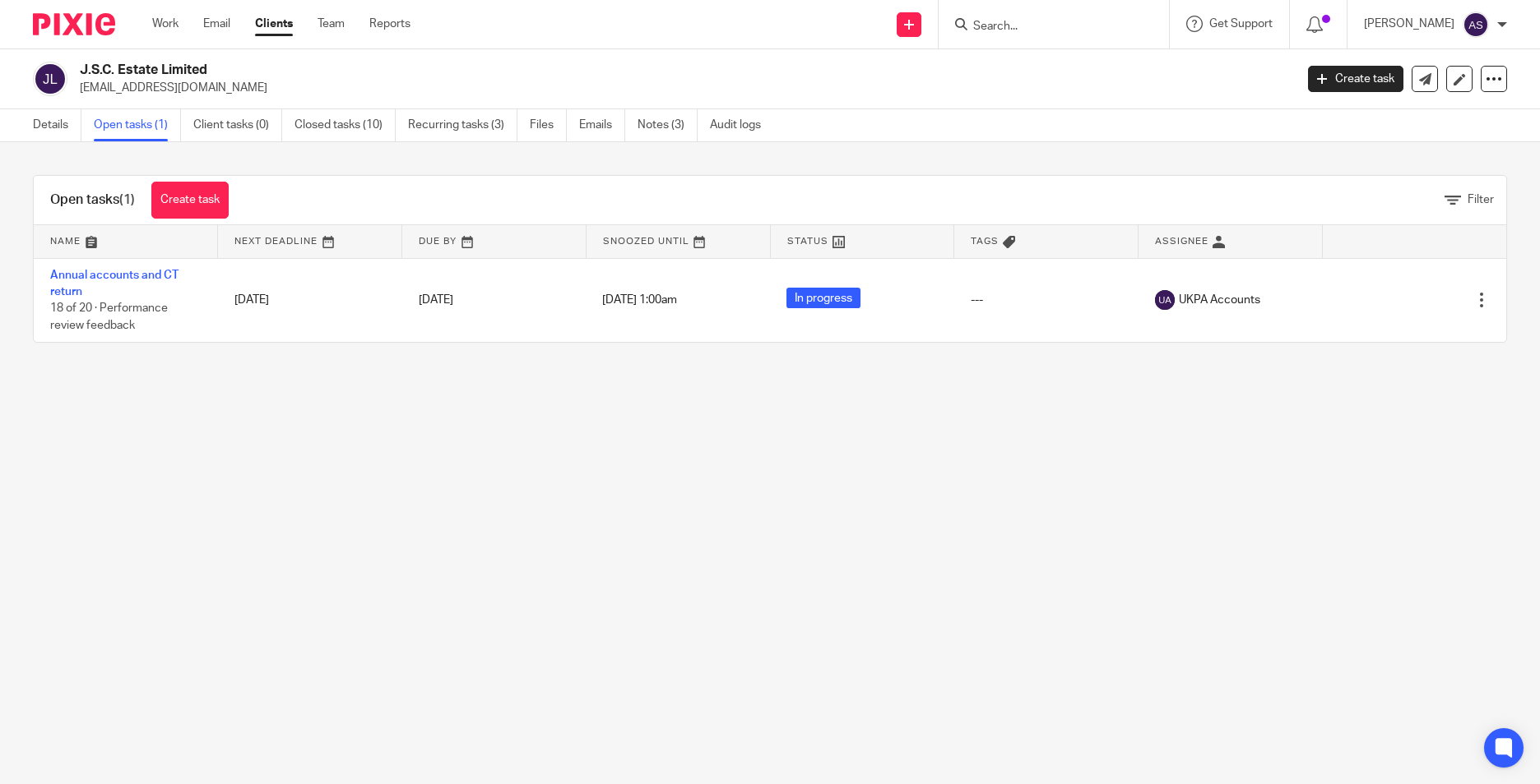
click at [87, 32] on img at bounding box center [74, 24] width 82 height 22
